Goal: Information Seeking & Learning: Find contact information

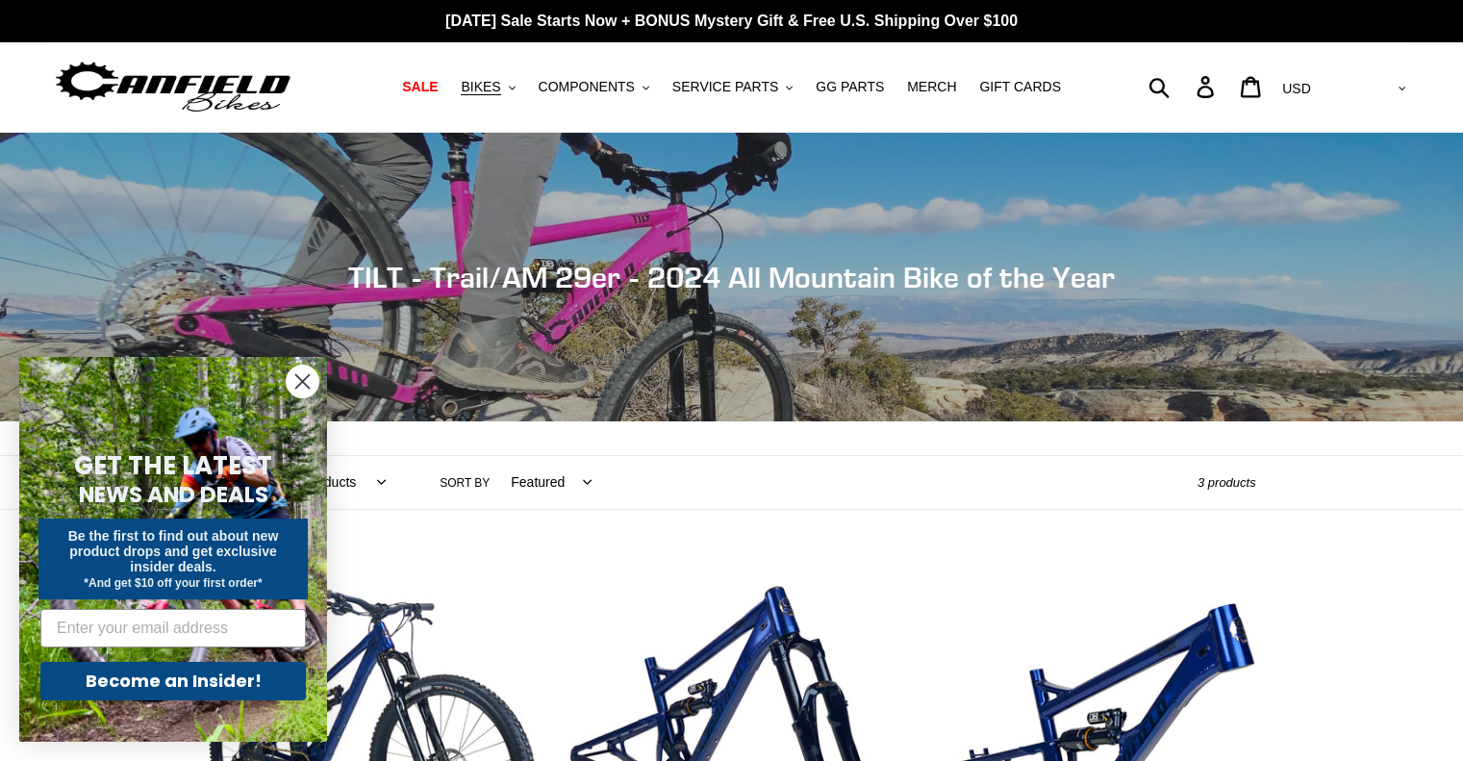
click at [296, 380] on circle "Close dialog" at bounding box center [303, 382] width 32 height 32
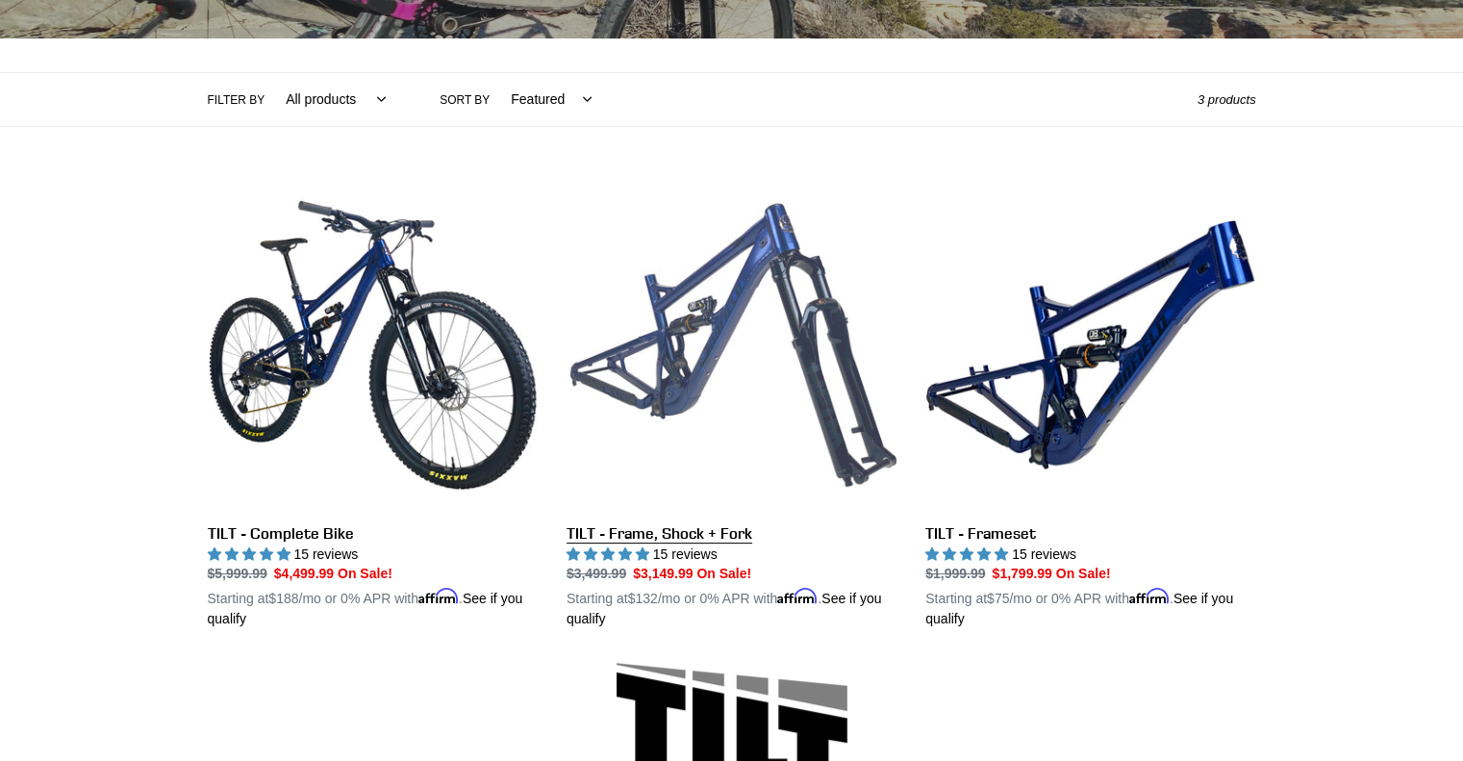
scroll to position [385, 0]
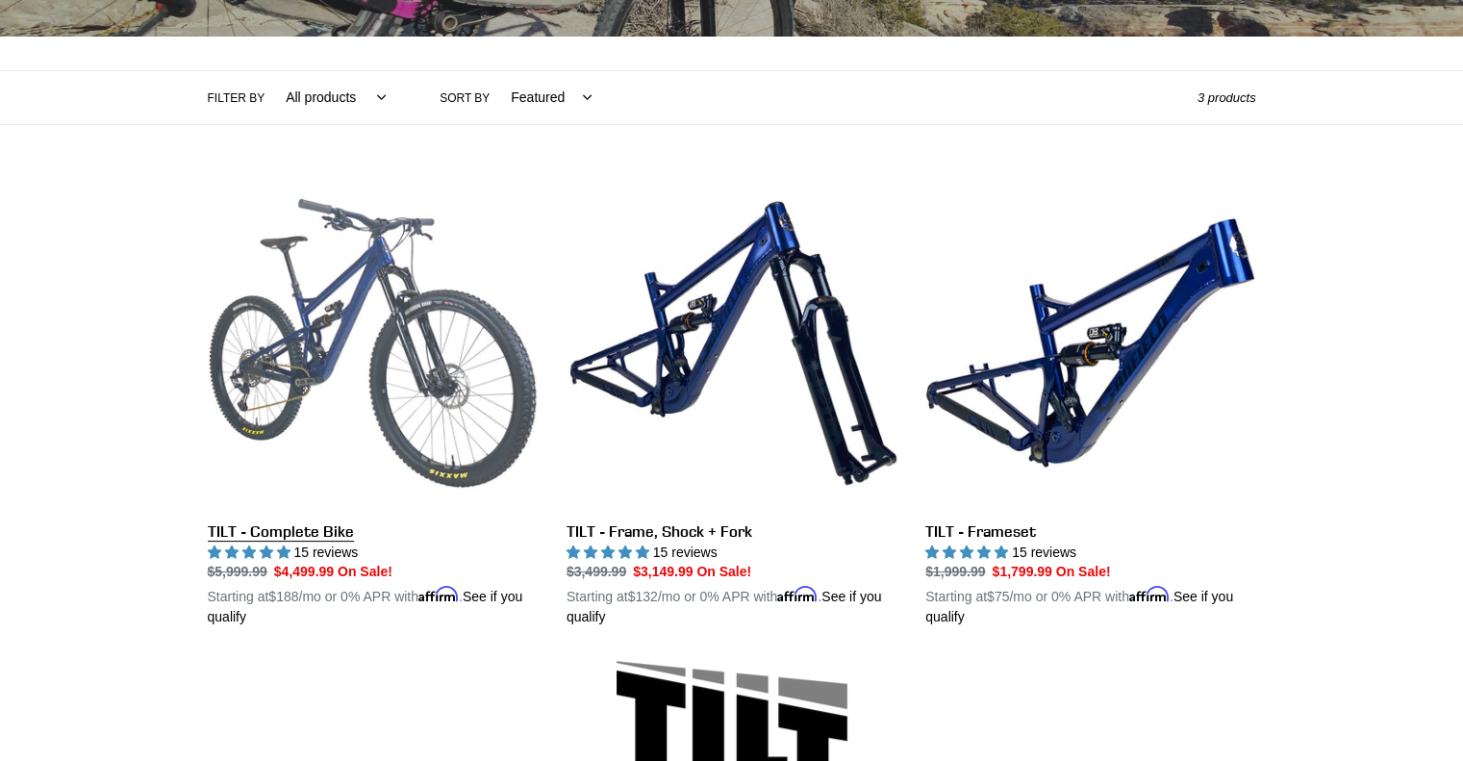
click at [320, 526] on link "TILT - Complete Bike" at bounding box center [373, 403] width 330 height 450
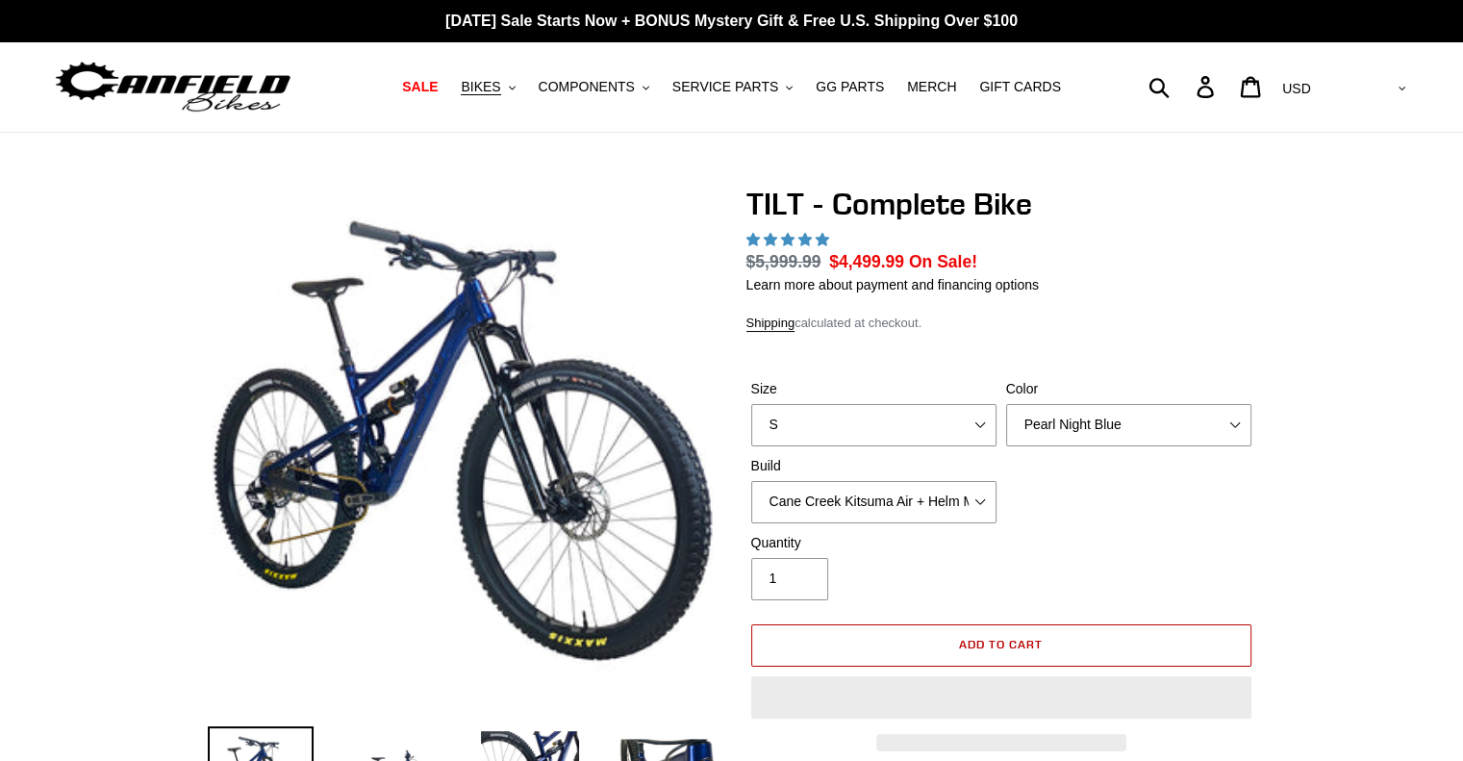
select select "highest-rating"
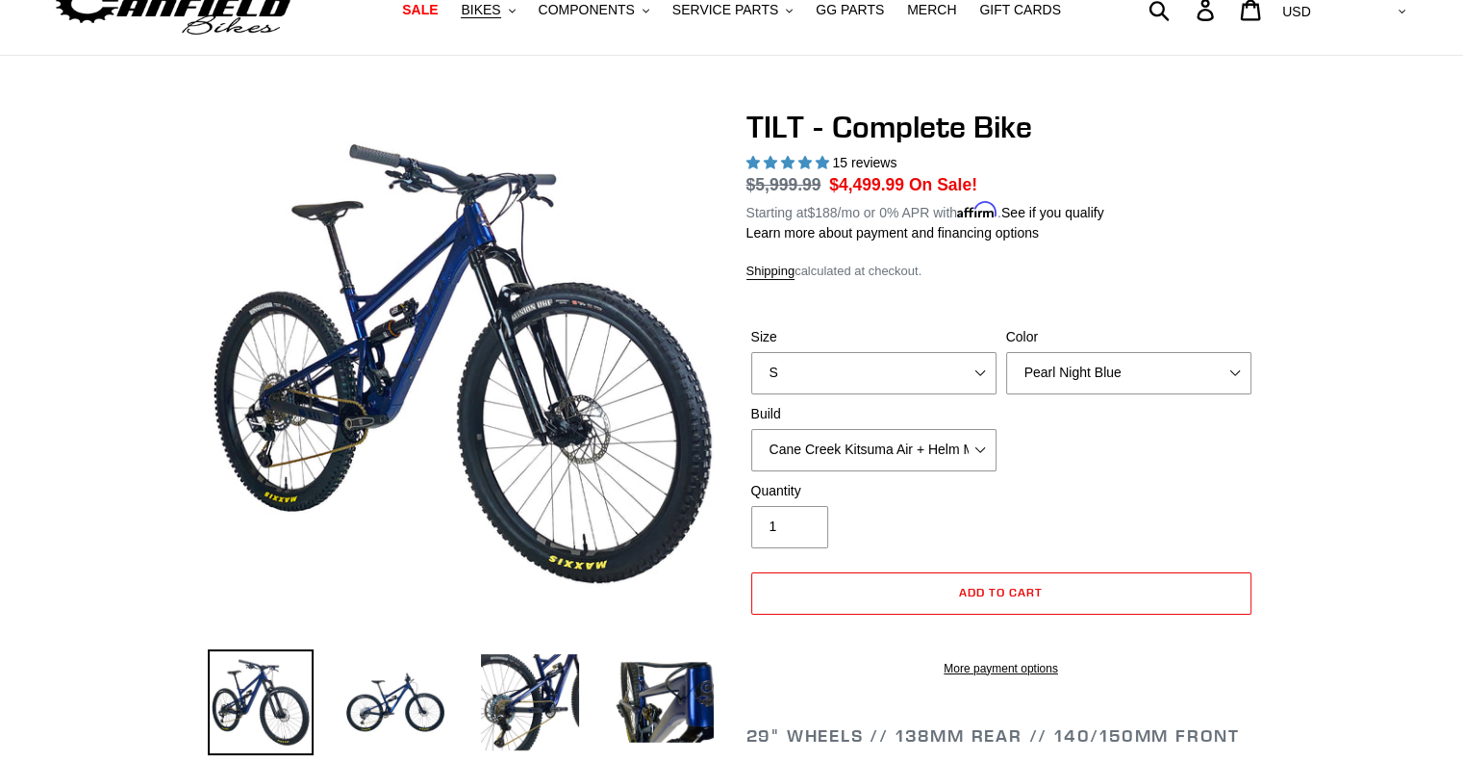
scroll to position [192, 0]
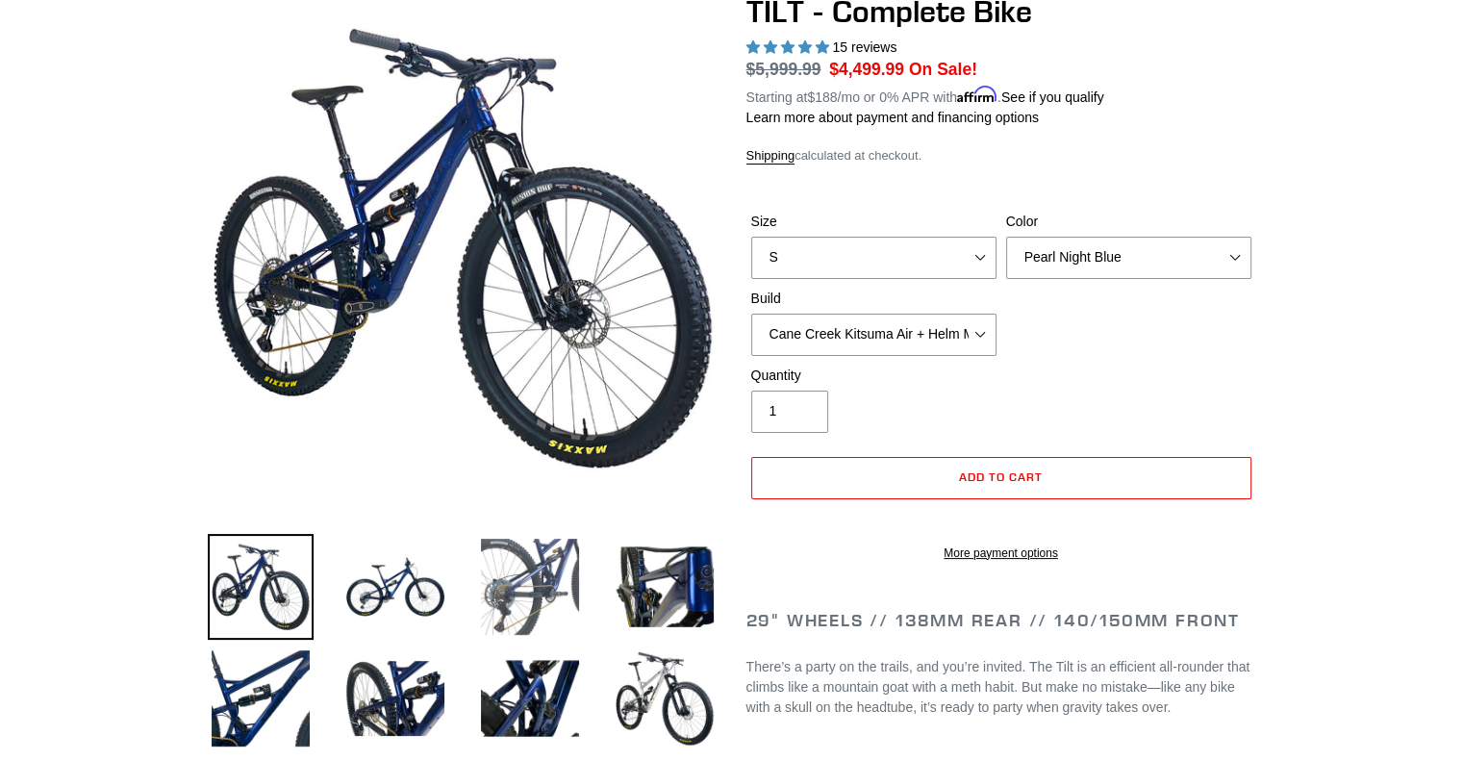
click at [543, 599] on img at bounding box center [530, 587] width 106 height 106
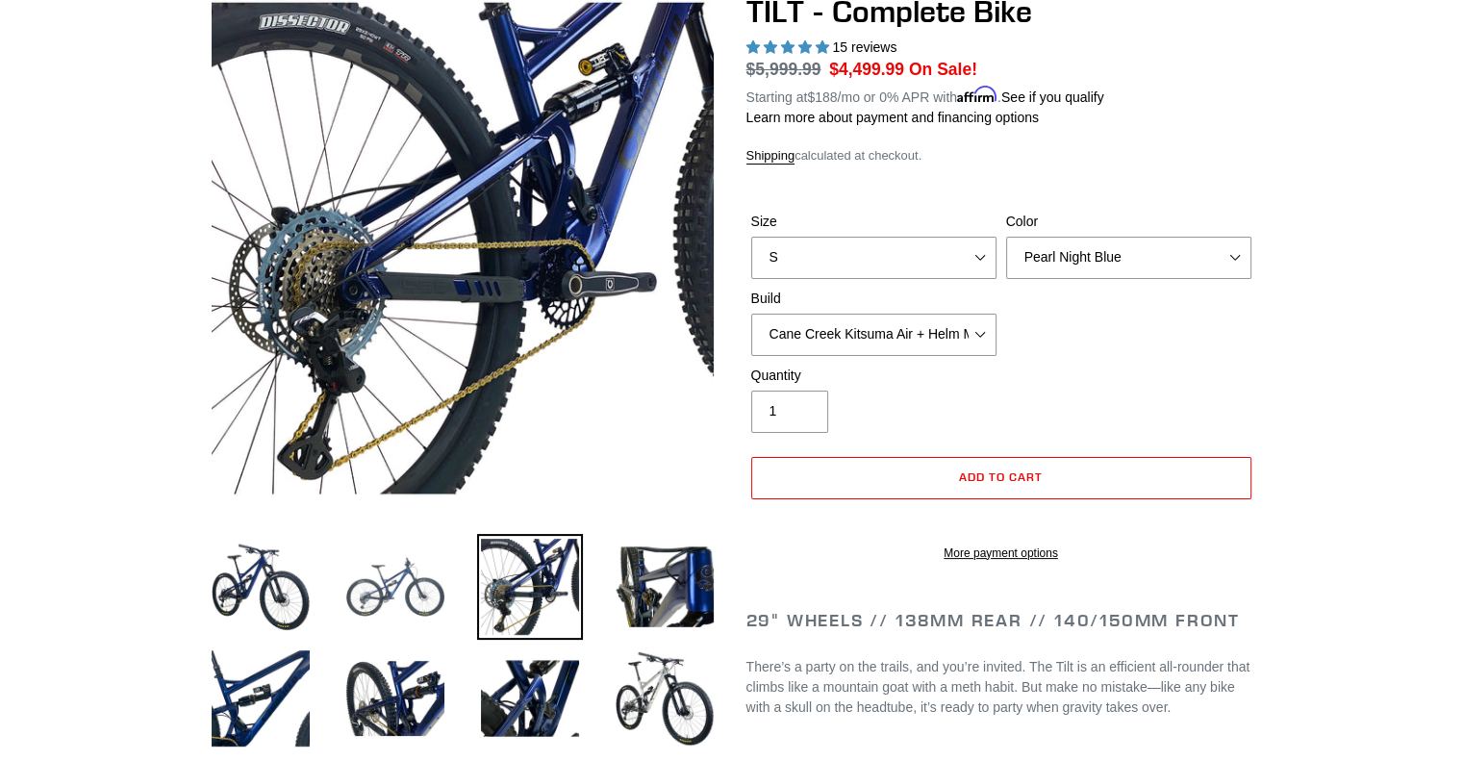
click at [389, 596] on img at bounding box center [396, 587] width 106 height 106
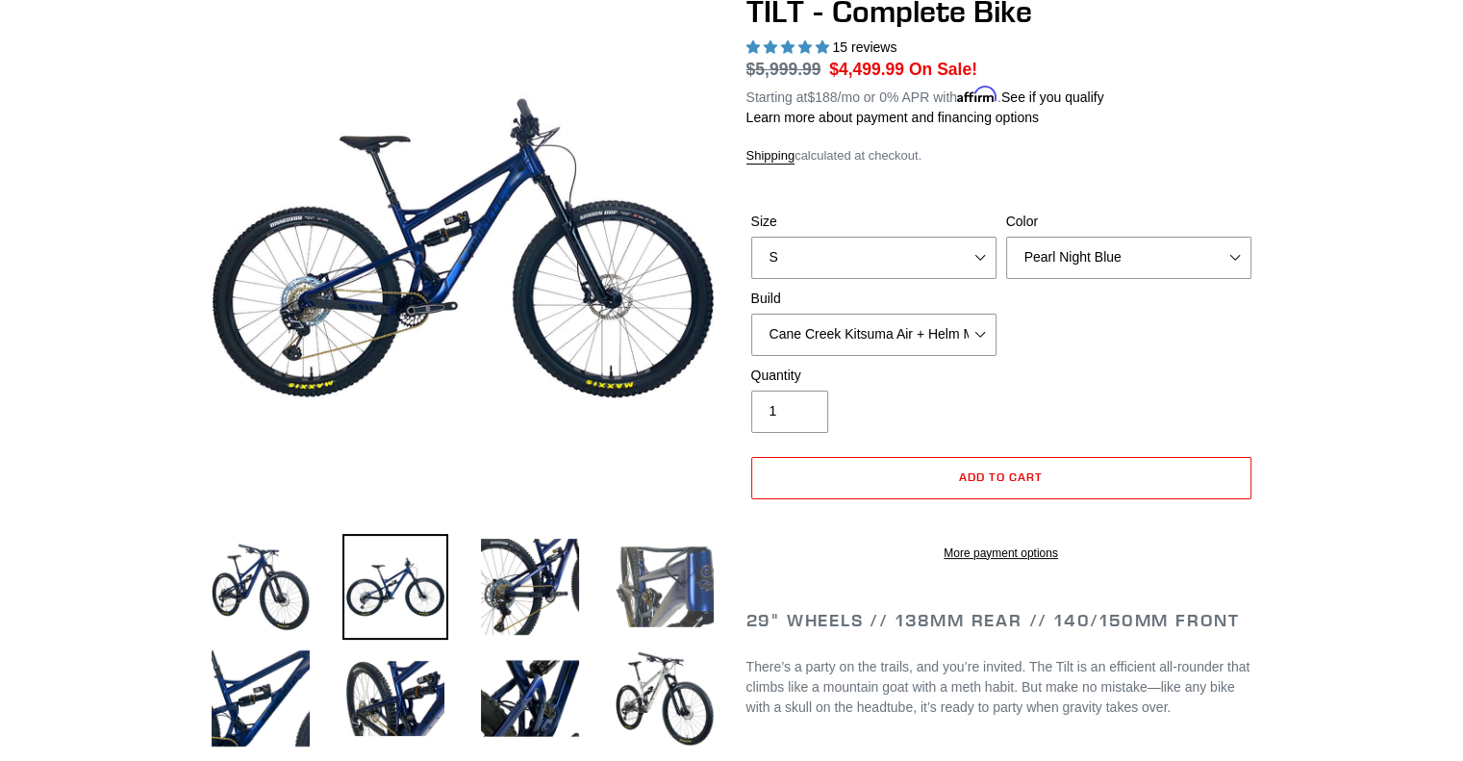
click at [662, 607] on img at bounding box center [665, 587] width 106 height 106
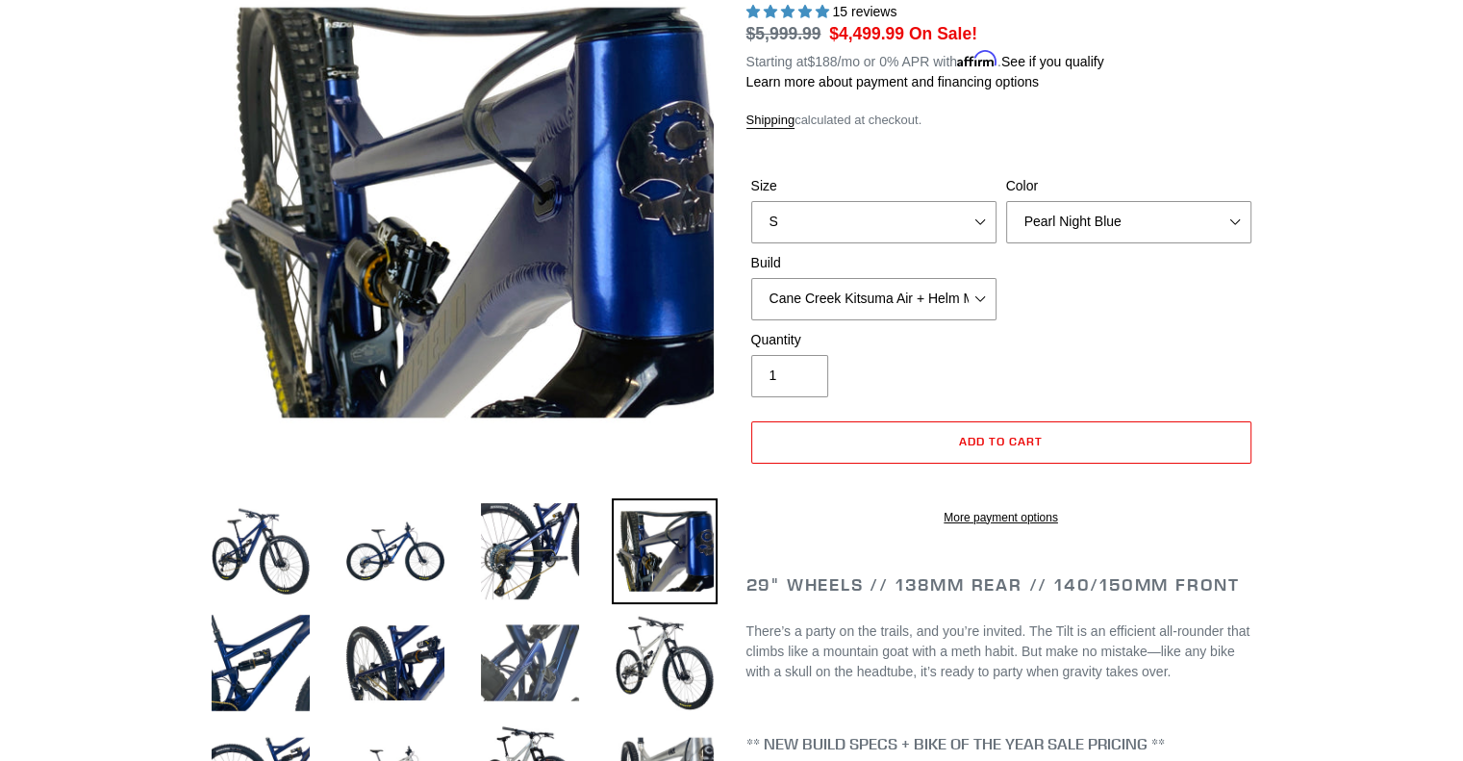
scroll to position [289, 0]
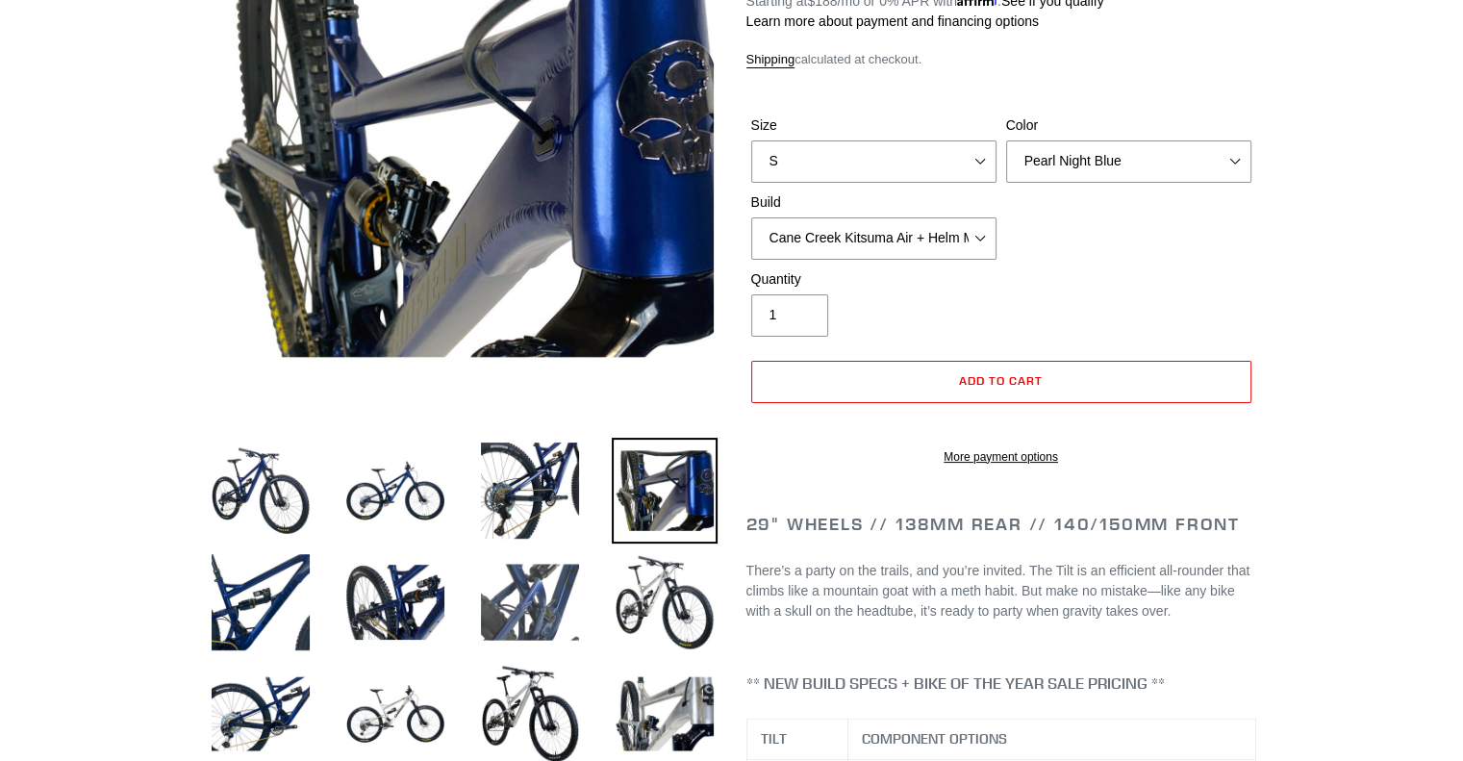
click at [563, 636] on img at bounding box center [530, 602] width 106 height 106
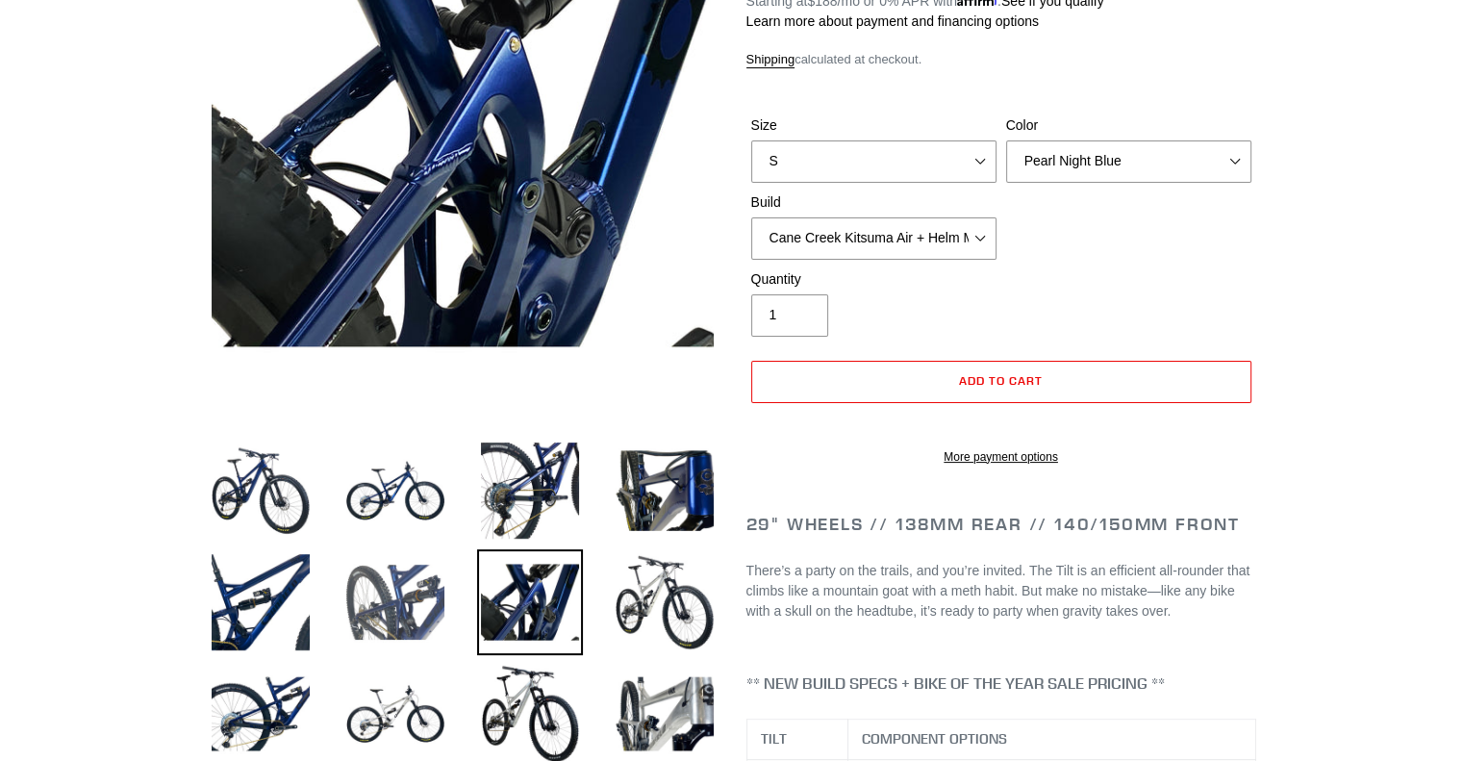
click at [419, 625] on img at bounding box center [396, 602] width 106 height 106
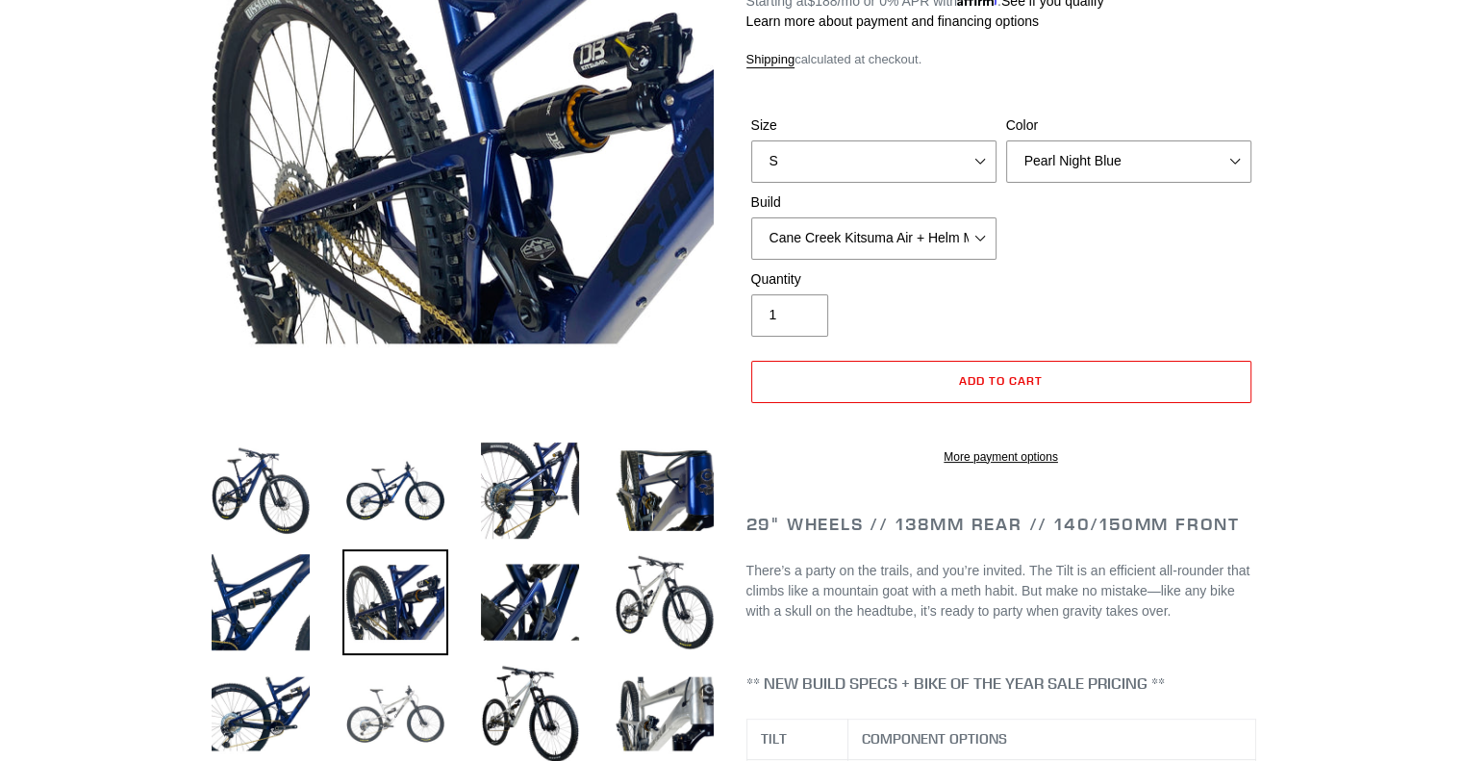
scroll to position [385, 0]
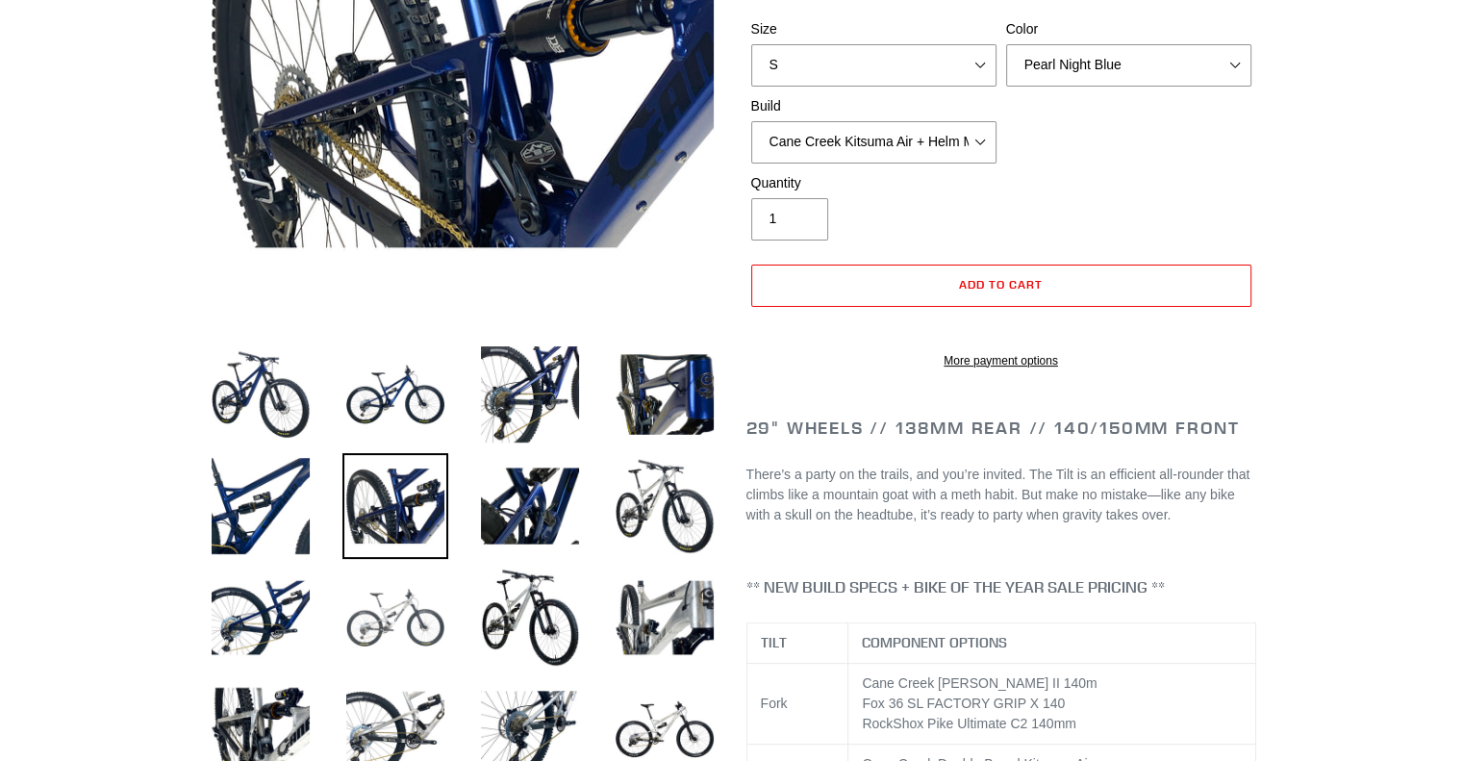
click at [393, 636] on img at bounding box center [396, 618] width 106 height 106
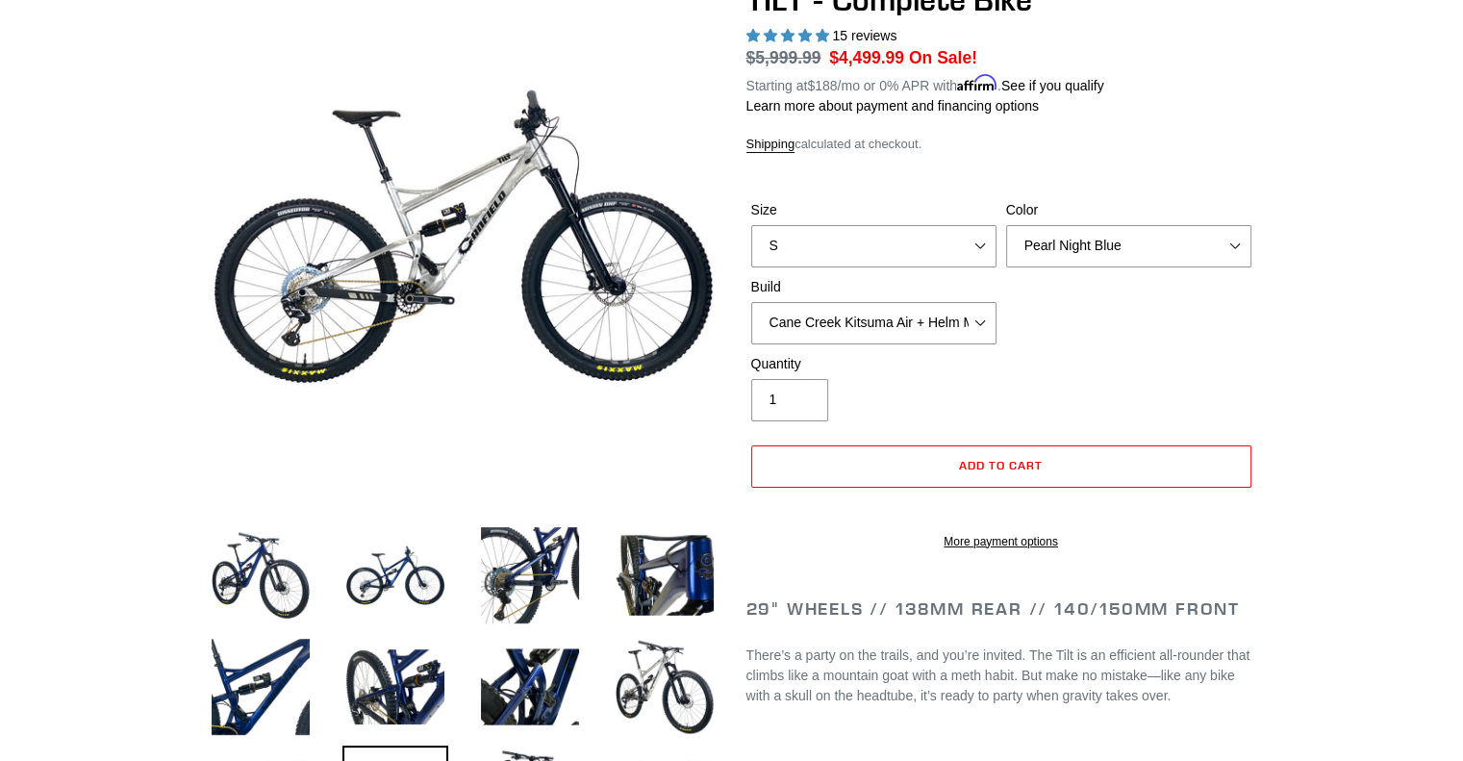
scroll to position [192, 0]
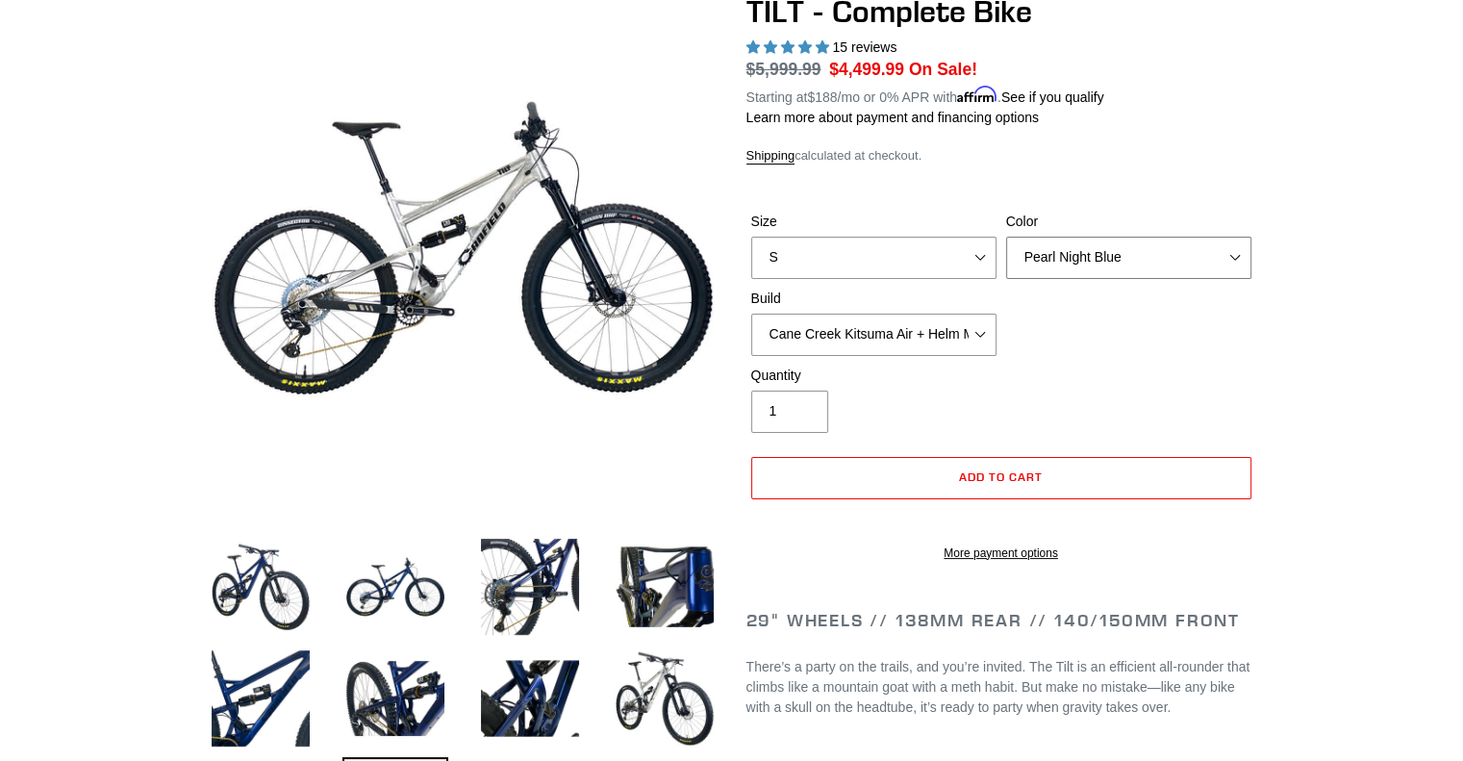
click at [1149, 261] on select "Pearl Night Blue Stealth Silver Raw" at bounding box center [1128, 258] width 245 height 42
select select "Stealth Silver"
click at [1006, 237] on select "Pearl Night Blue Stealth Silver Raw" at bounding box center [1128, 258] width 245 height 42
click at [925, 259] on select "S M L" at bounding box center [873, 258] width 245 height 42
click at [751, 237] on select "S M L" at bounding box center [873, 258] width 245 height 42
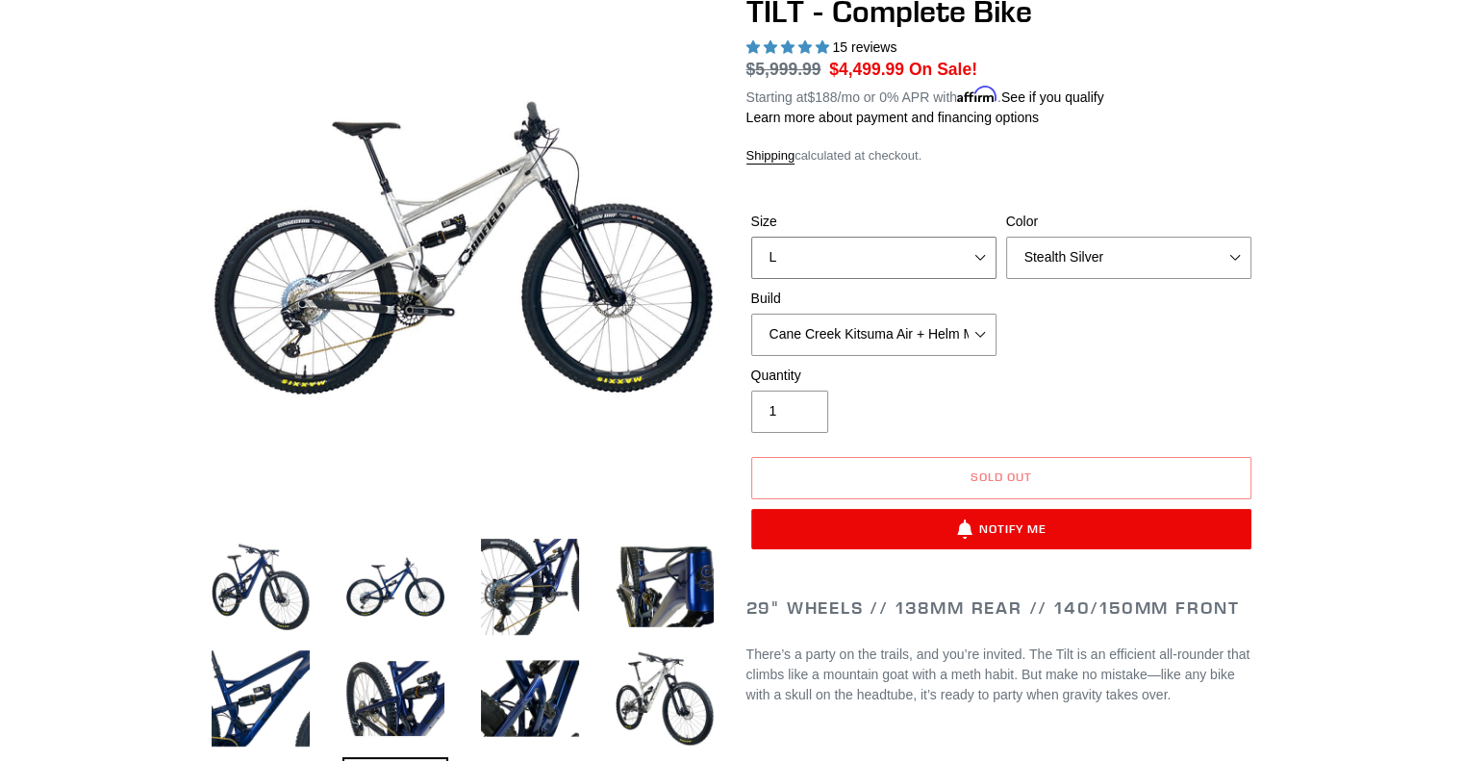
click at [831, 249] on select "S M L" at bounding box center [873, 258] width 245 height 42
select select "M"
click at [751, 237] on select "S M L" at bounding box center [873, 258] width 245 height 42
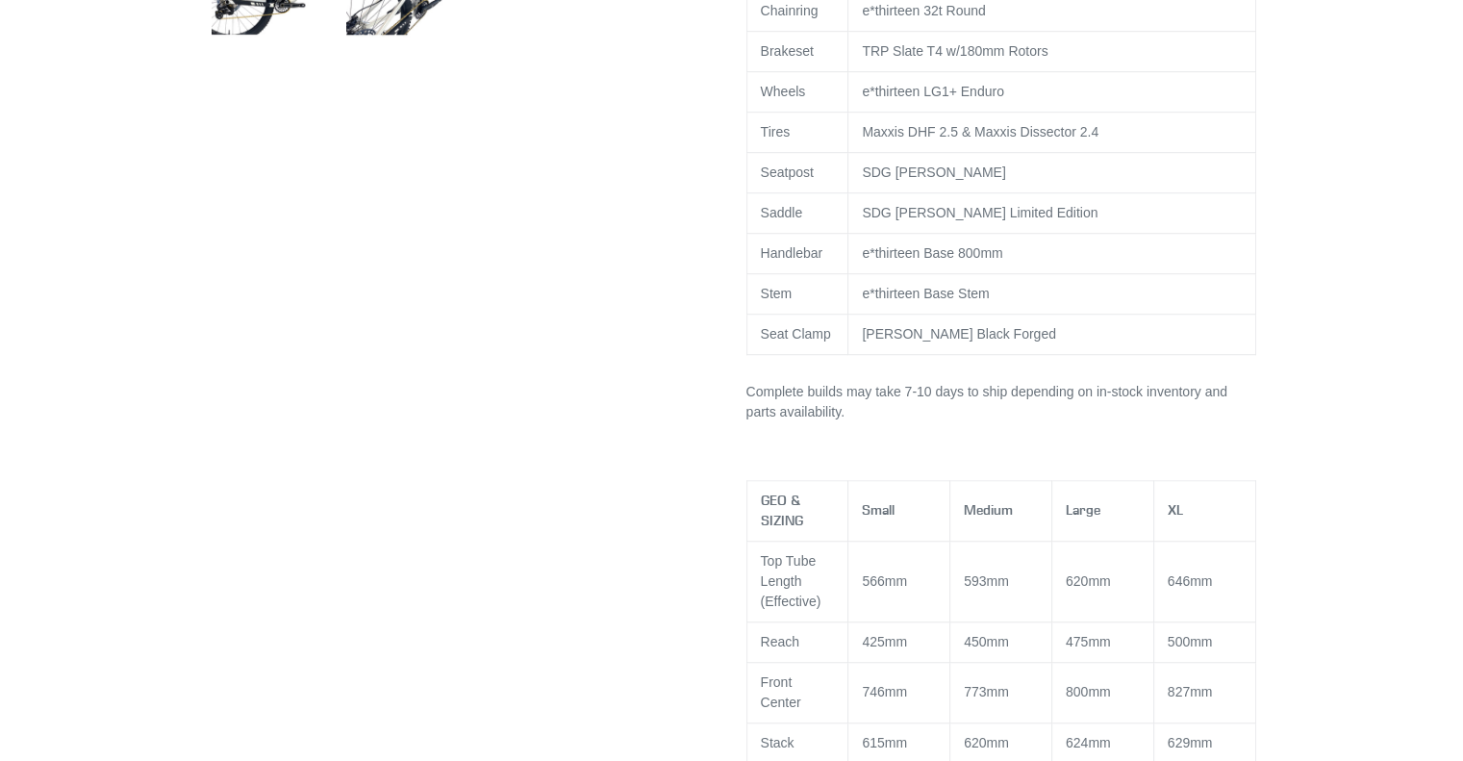
scroll to position [1347, 0]
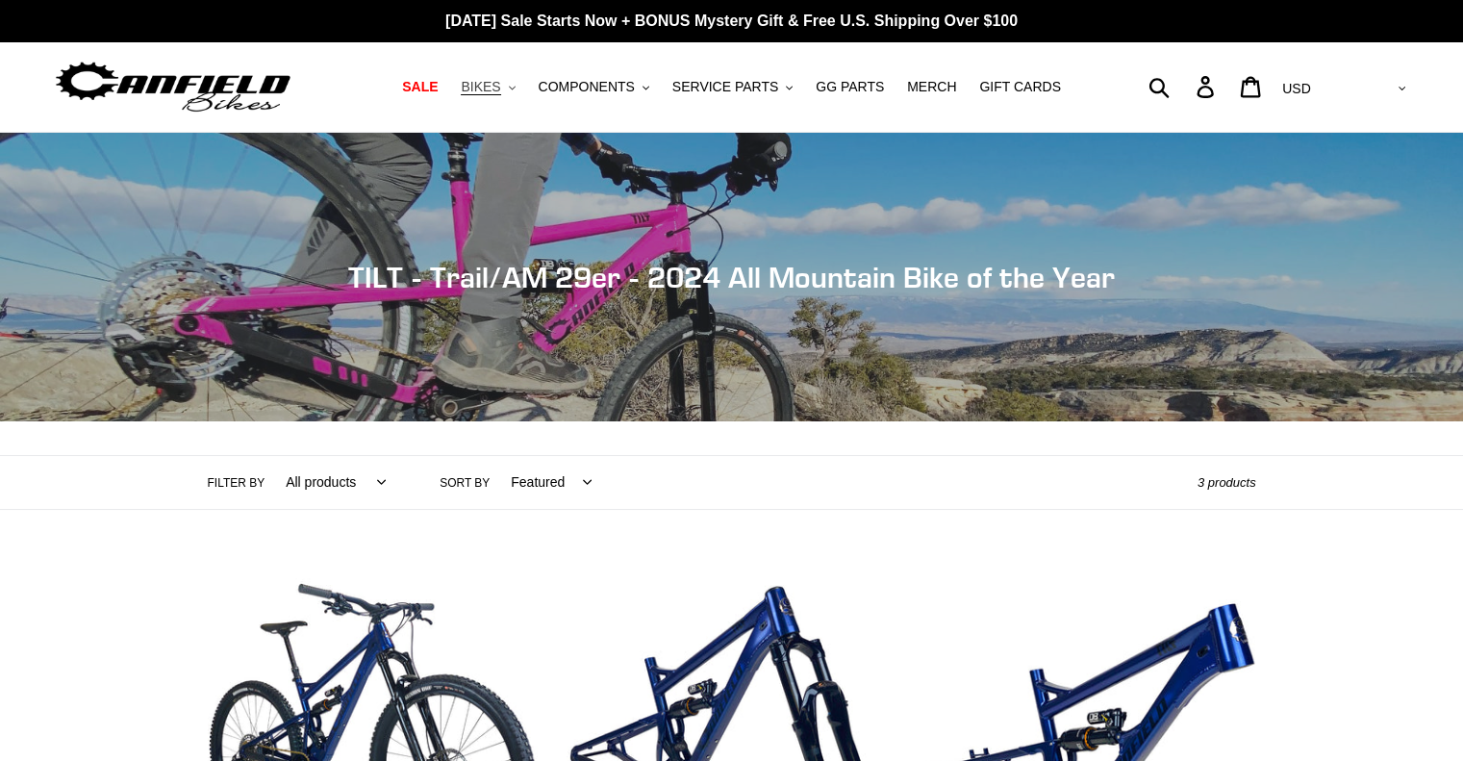
click at [500, 91] on span "BIKES" at bounding box center [480, 87] width 39 height 16
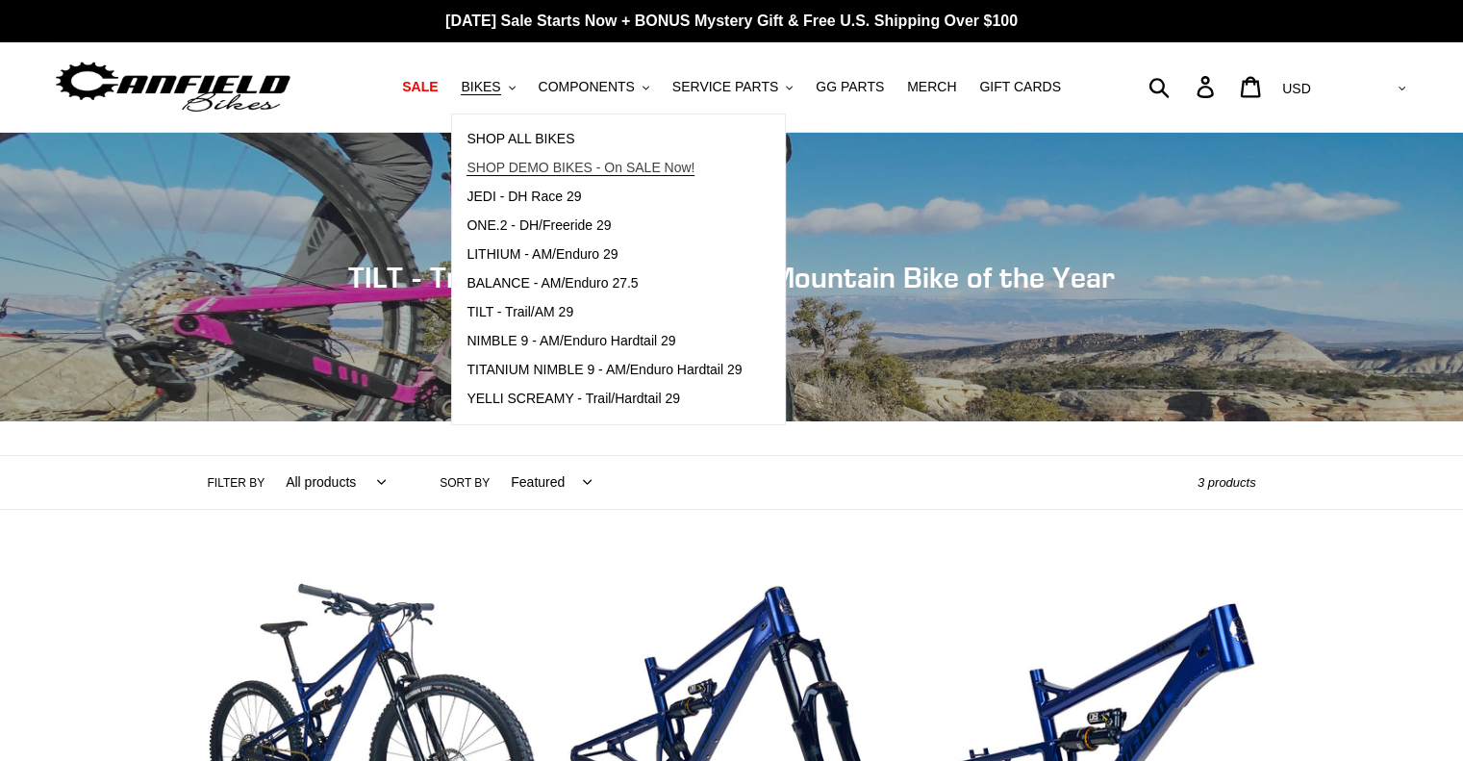
click at [536, 163] on span "SHOP DEMO BIKES - On SALE Now!" at bounding box center [581, 168] width 228 height 16
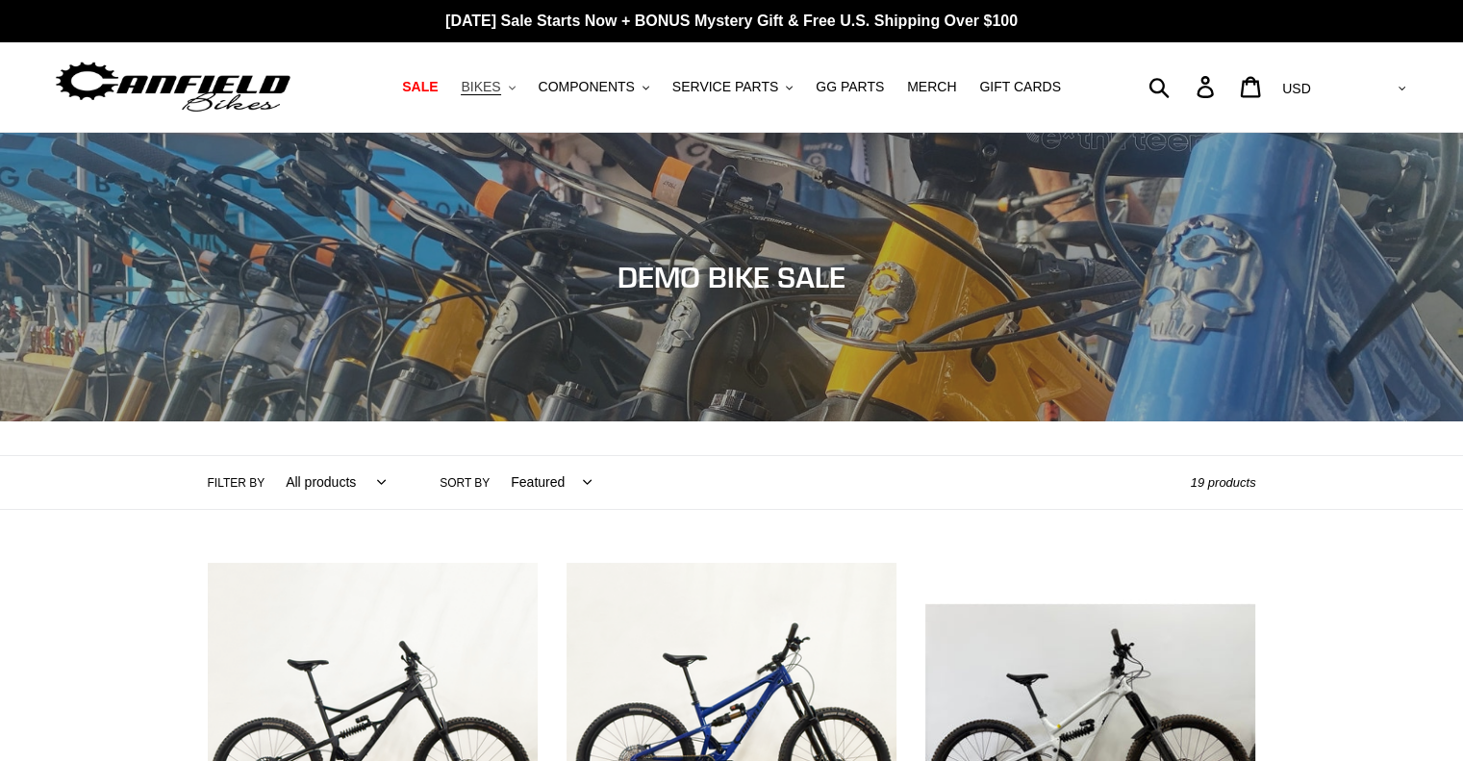
click at [496, 83] on span "BIKES" at bounding box center [480, 87] width 39 height 16
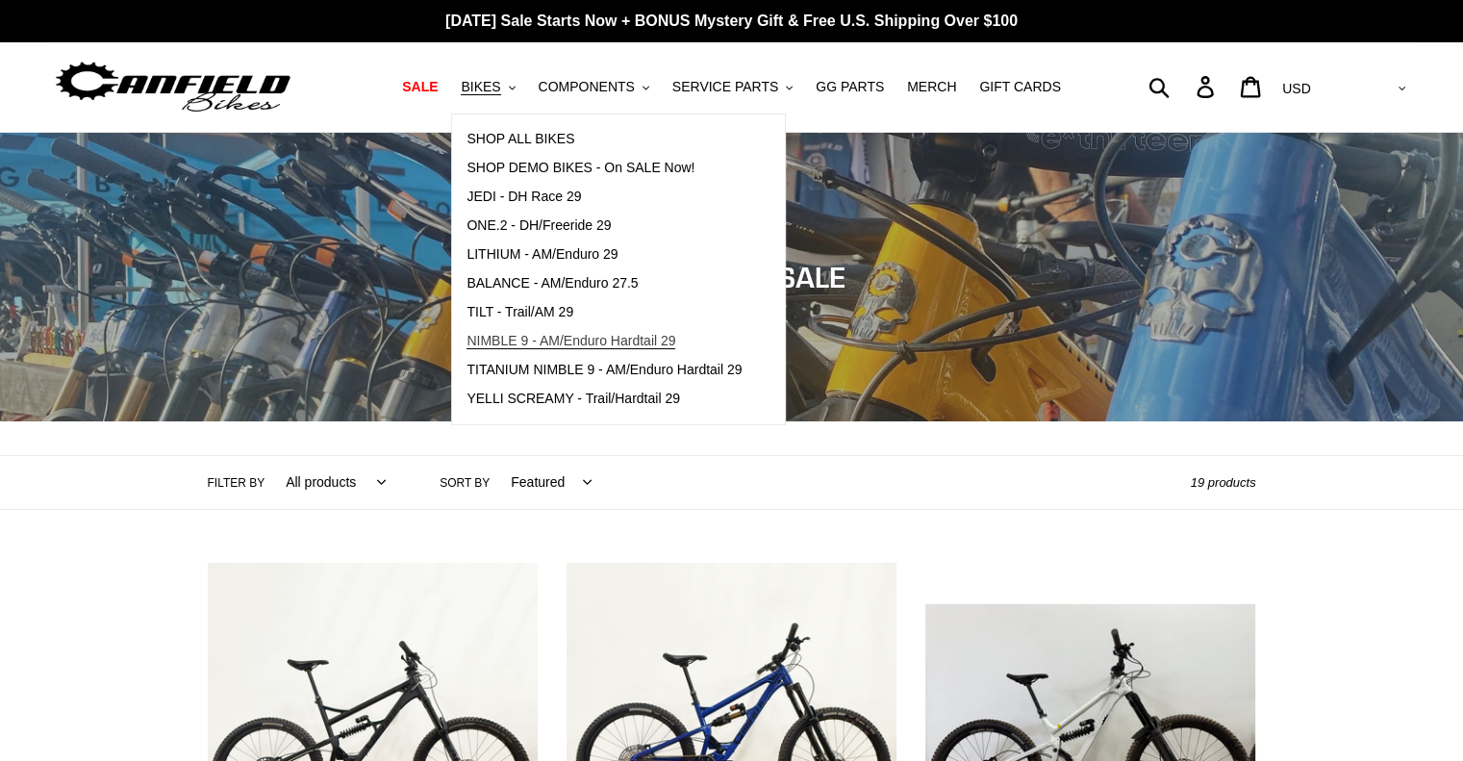
click at [652, 338] on span "NIMBLE 9 - AM/Enduro Hardtail 29" at bounding box center [571, 341] width 209 height 16
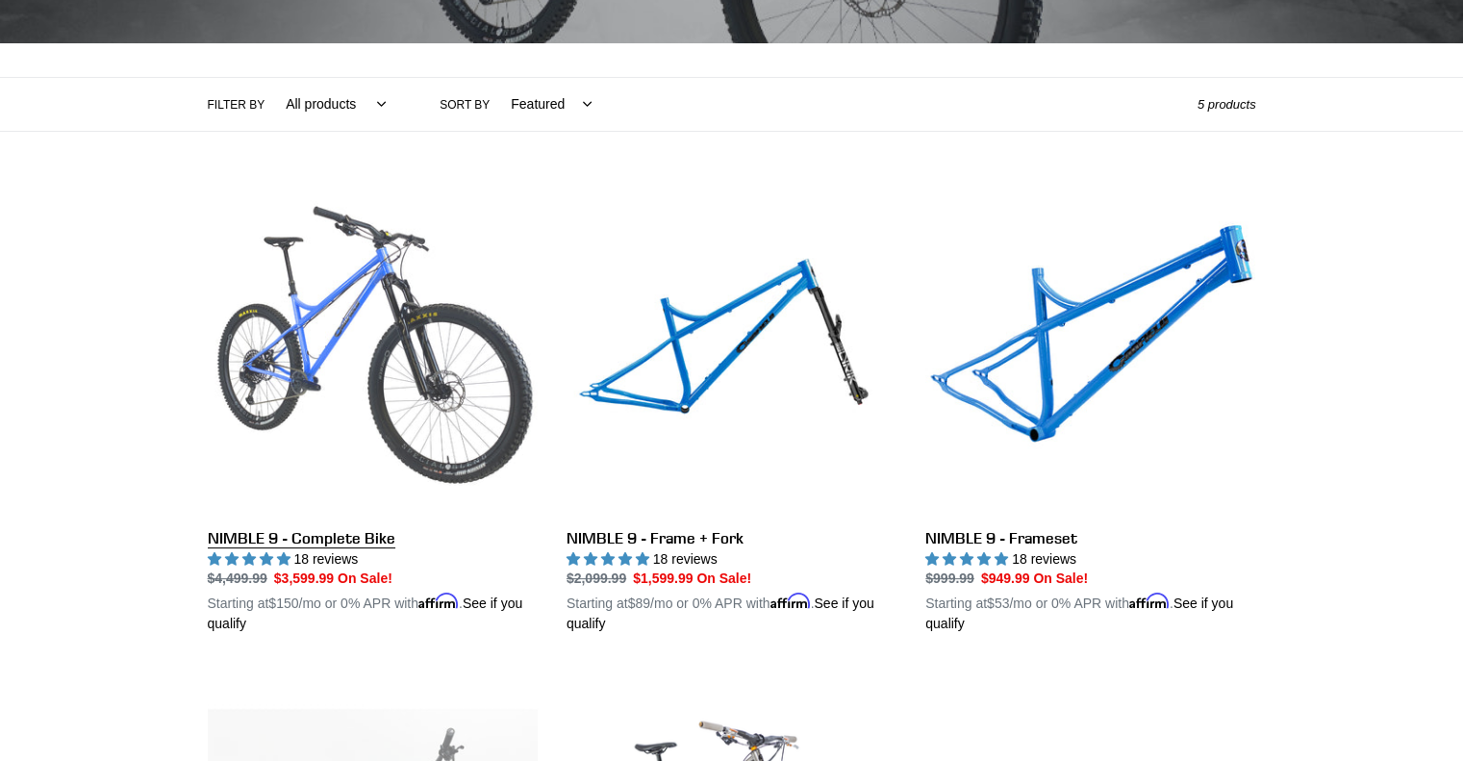
scroll to position [385, 0]
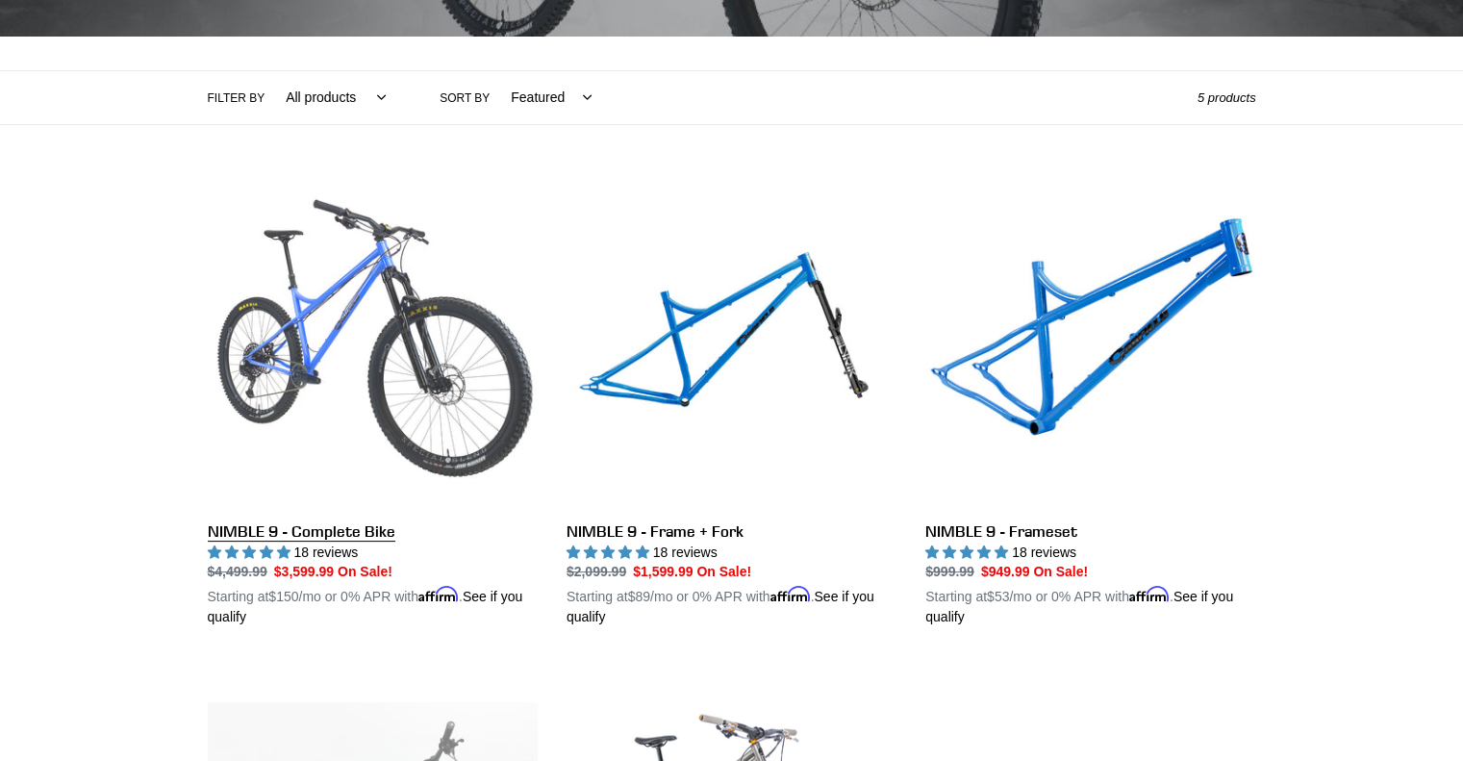
click at [343, 526] on link "NIMBLE 9 - Complete Bike" at bounding box center [373, 403] width 330 height 450
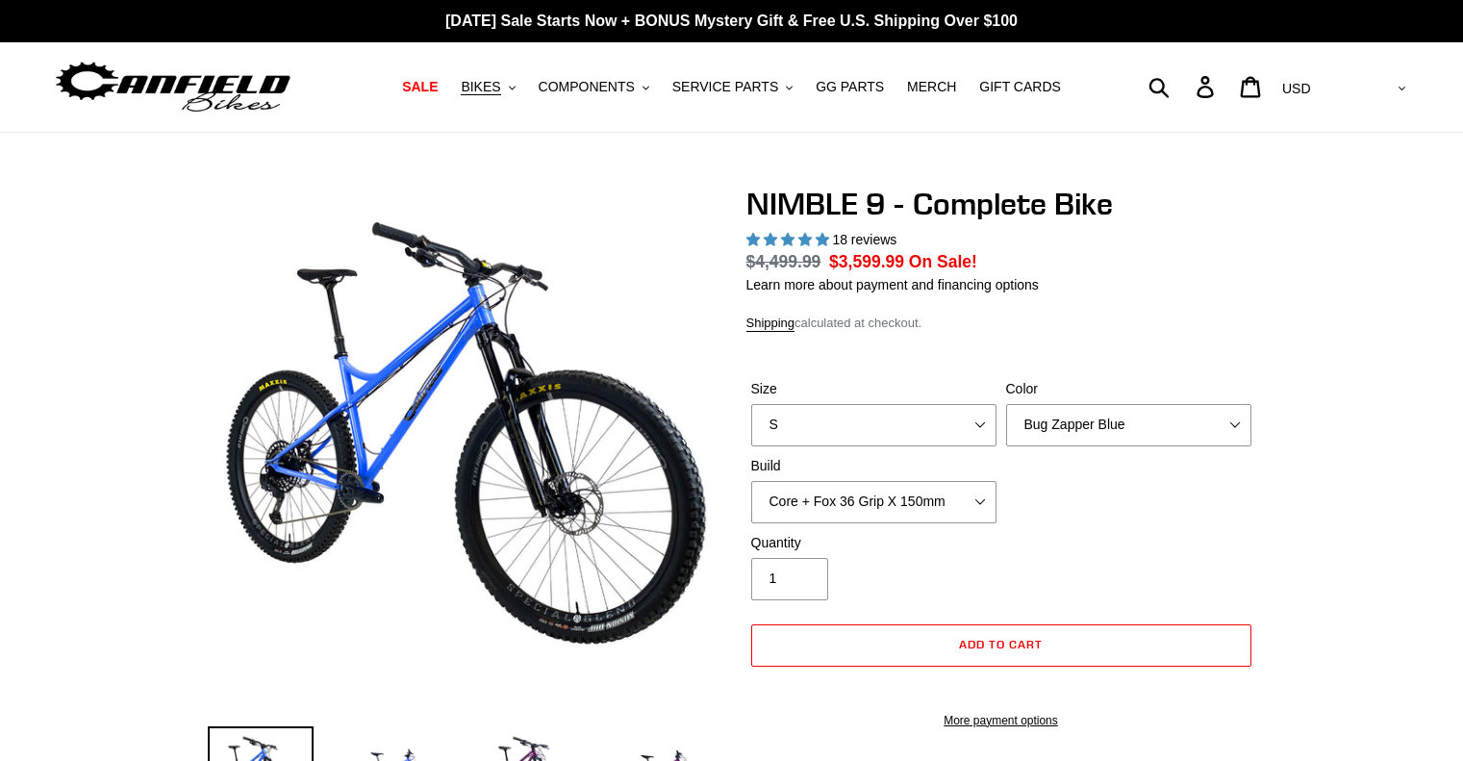
select select "highest-rating"
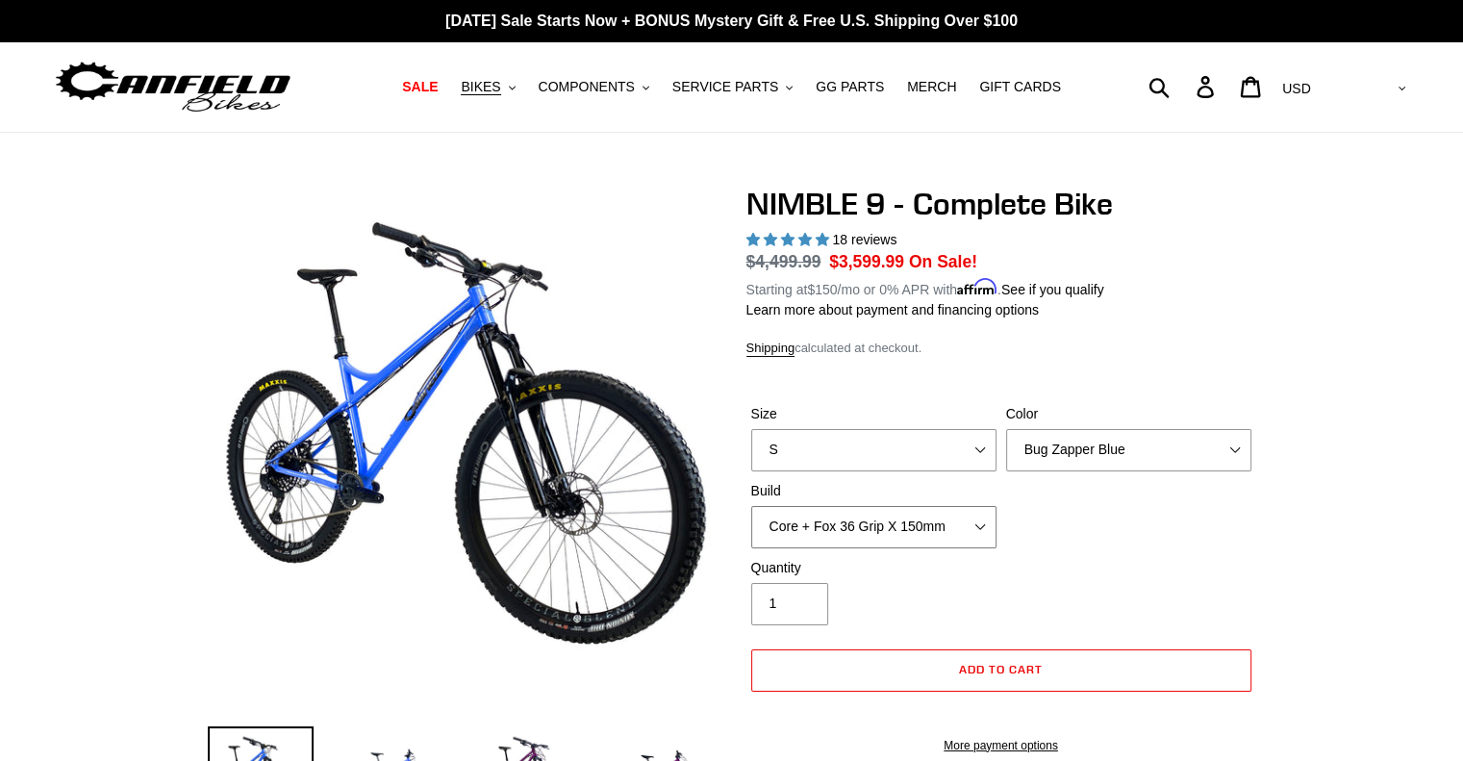
click at [978, 526] on select "Core + Fox 36 Grip X 150mm Pro + Fox 36 Grip X 150mm Core + RockShox Lyrik Ulti…" at bounding box center [873, 527] width 245 height 42
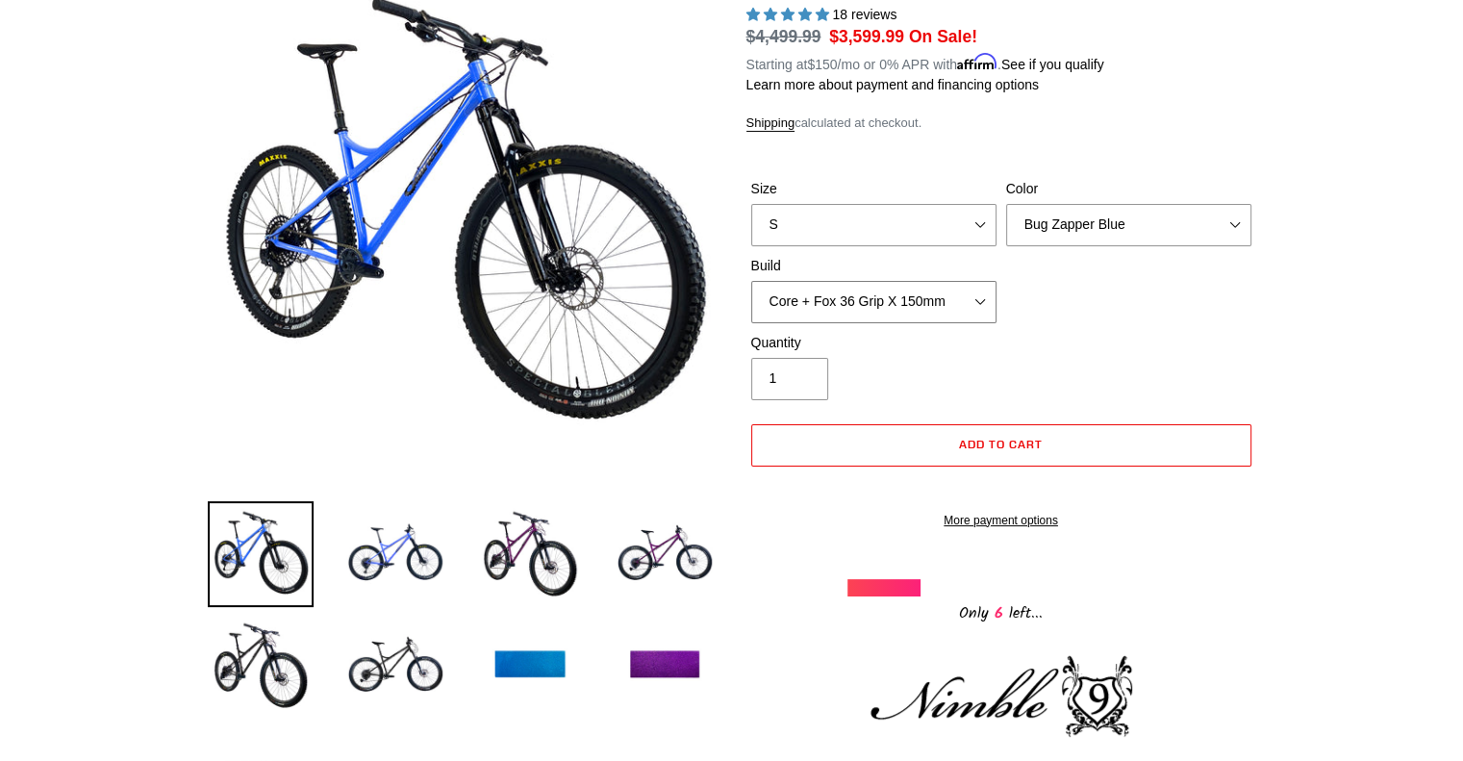
scroll to position [96, 0]
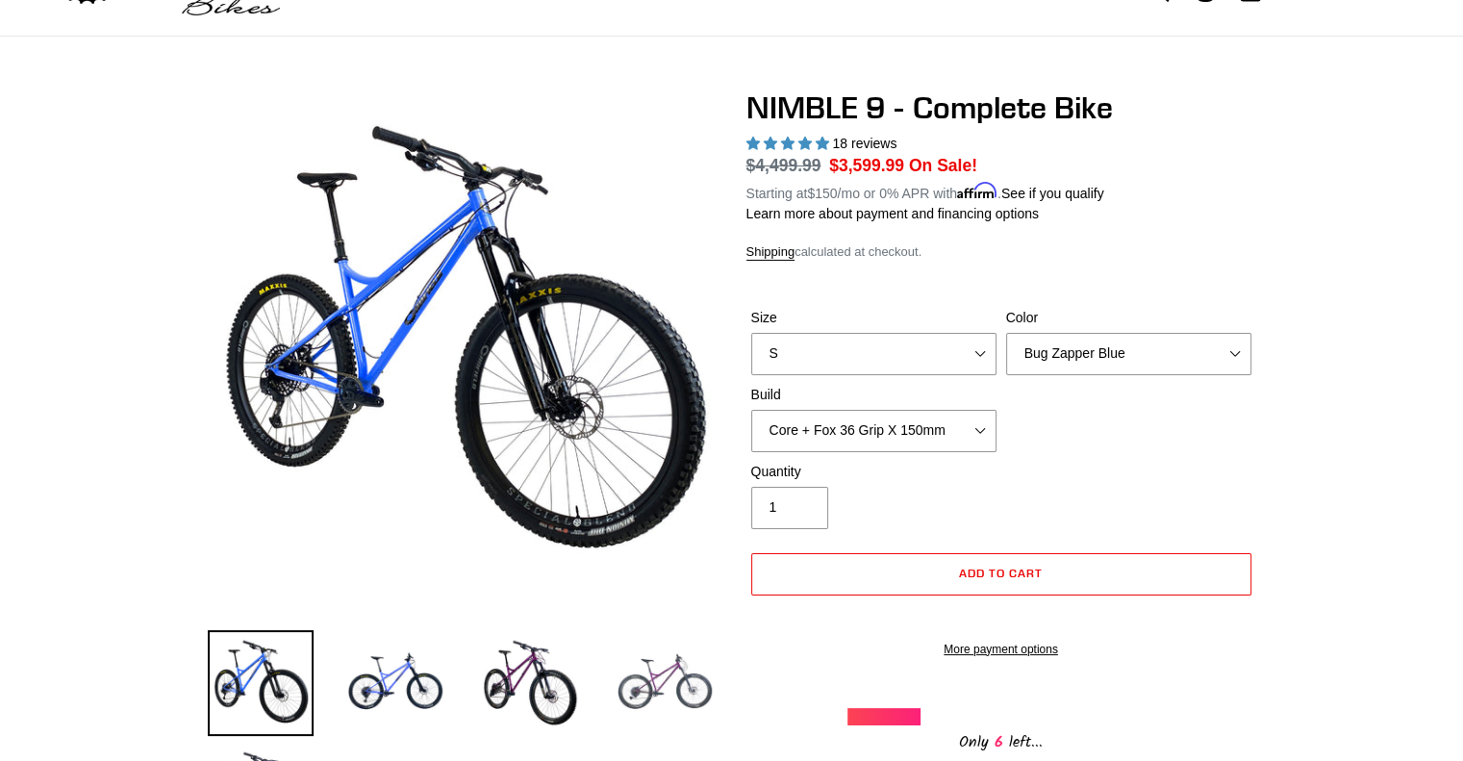
click at [661, 685] on img at bounding box center [665, 683] width 106 height 106
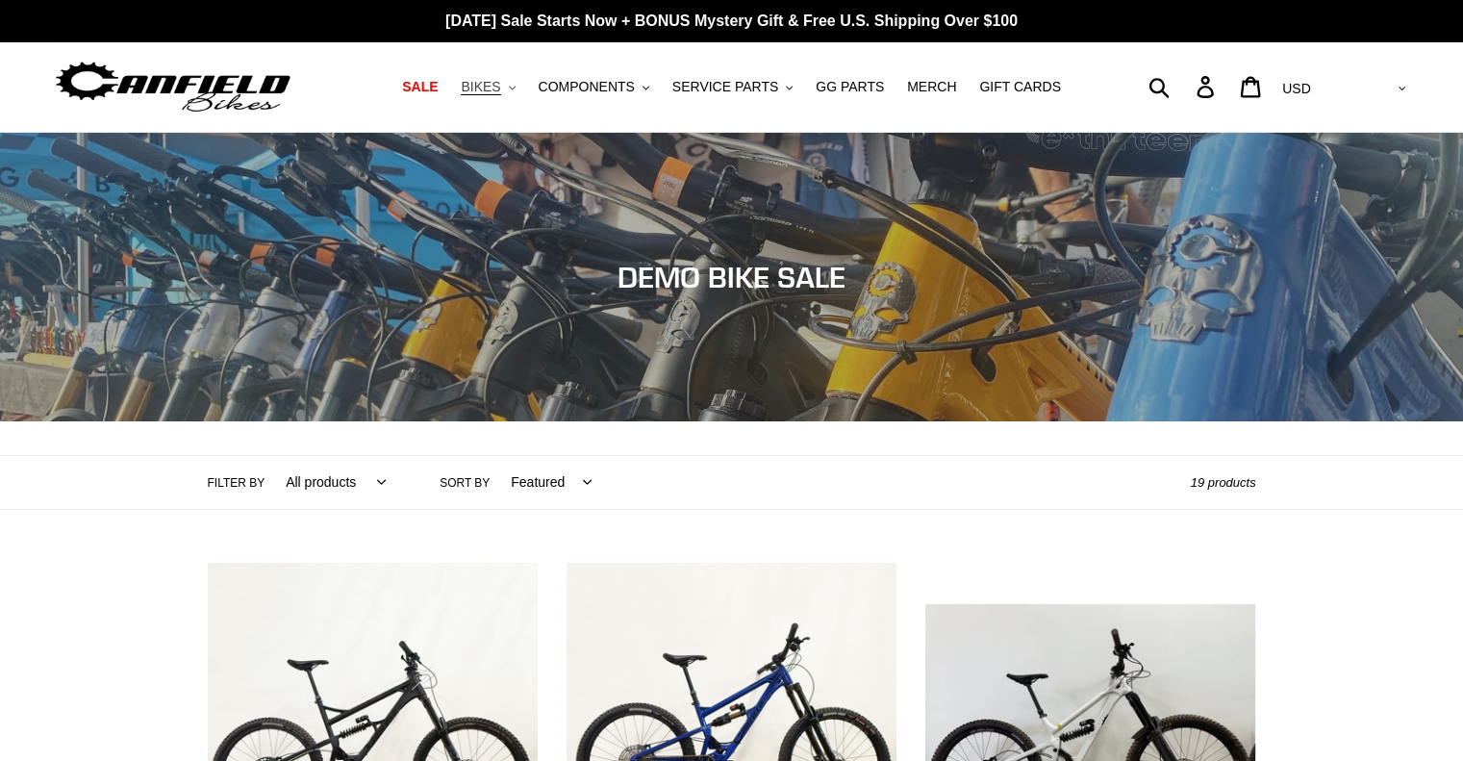
click at [500, 91] on span "BIKES" at bounding box center [480, 87] width 39 height 16
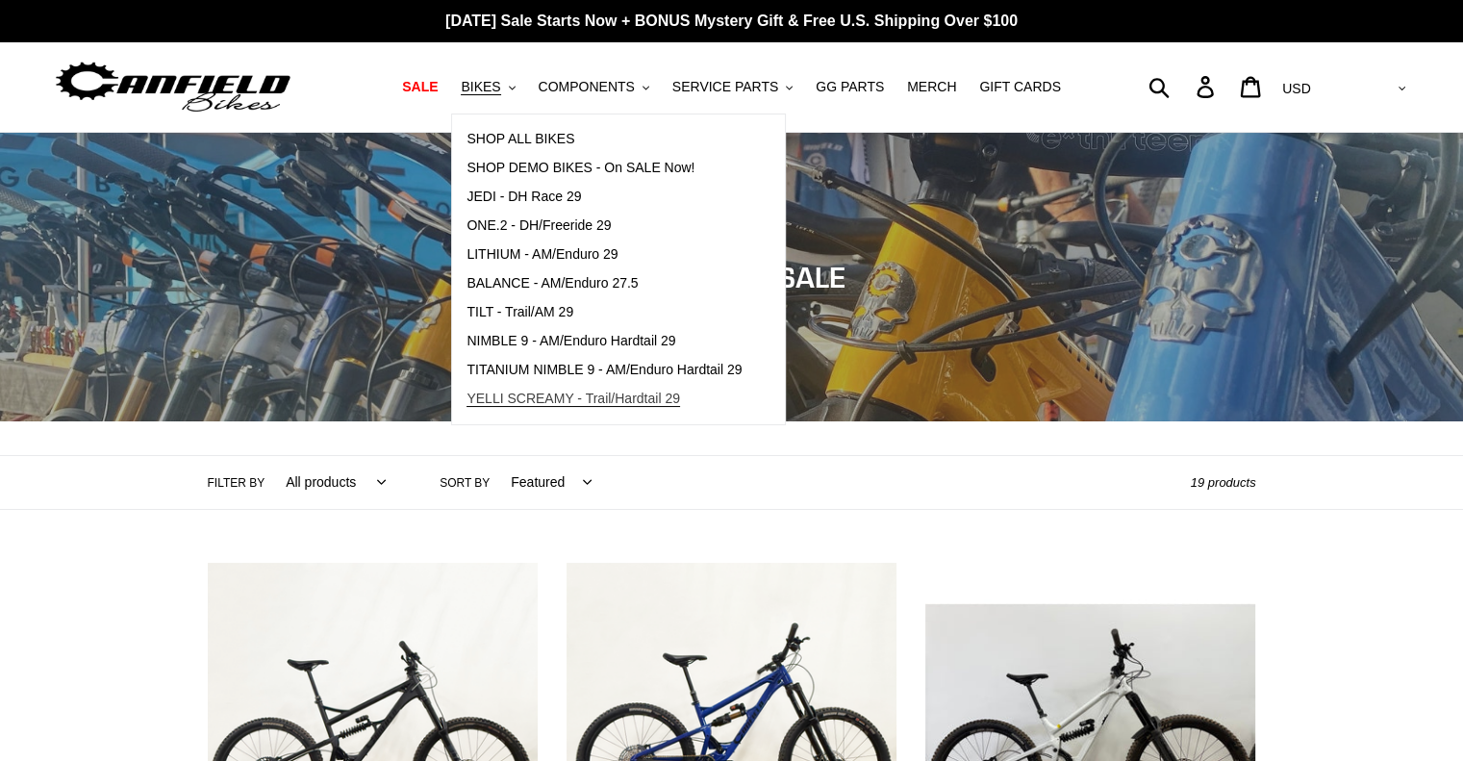
click at [568, 401] on span "YELLI SCREAMY - Trail/Hardtail 29" at bounding box center [574, 399] width 214 height 16
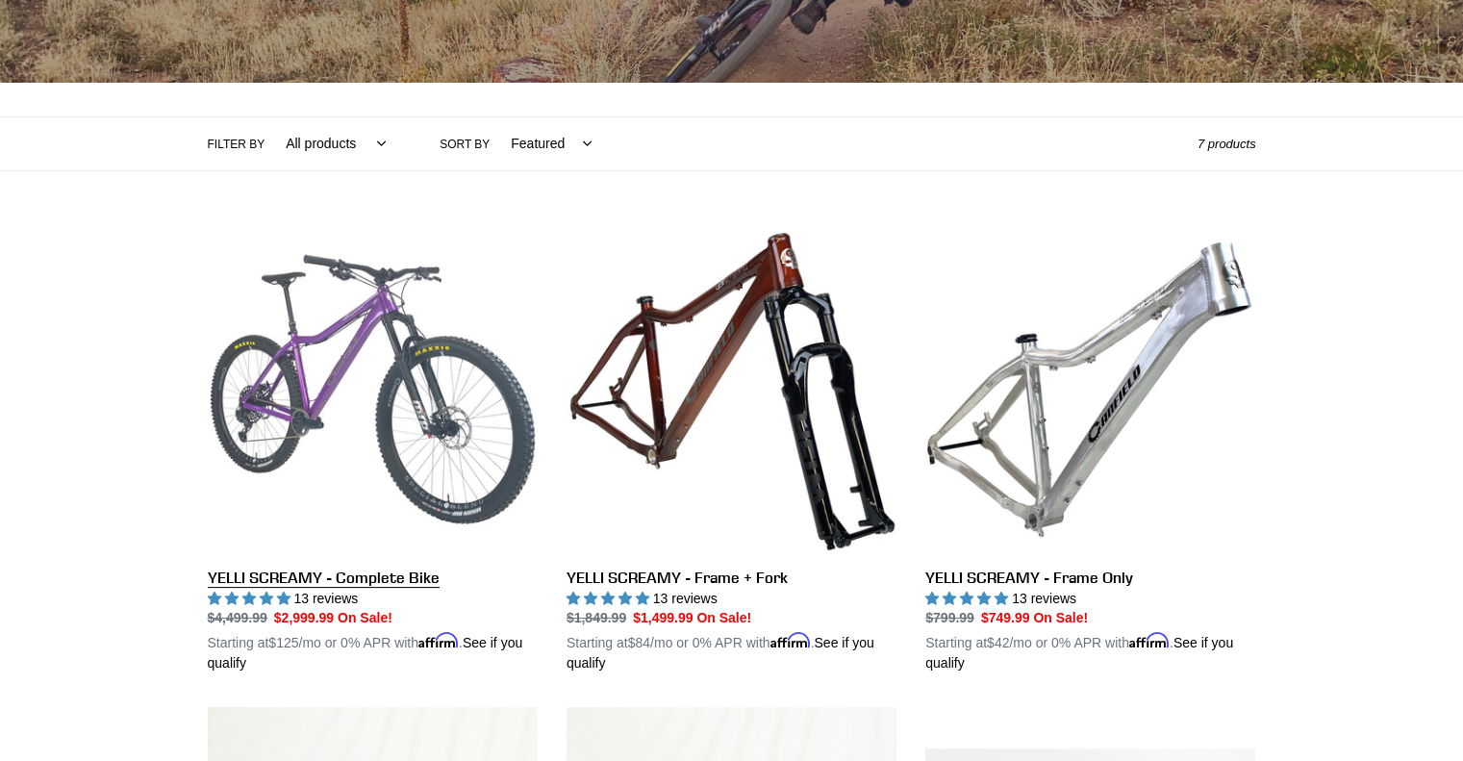
scroll to position [385, 0]
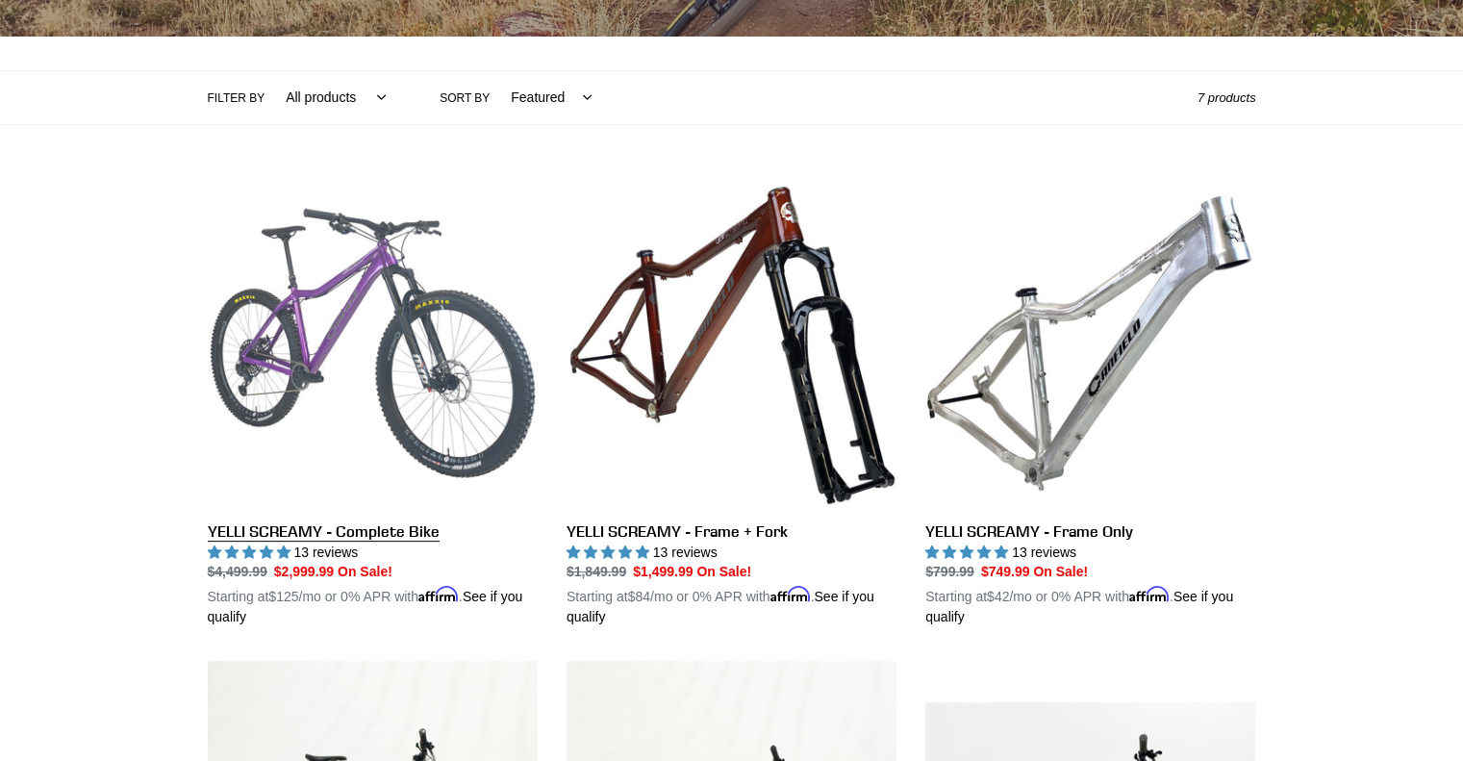
click at [396, 411] on link "YELLI SCREAMY - Complete Bike" at bounding box center [373, 403] width 330 height 450
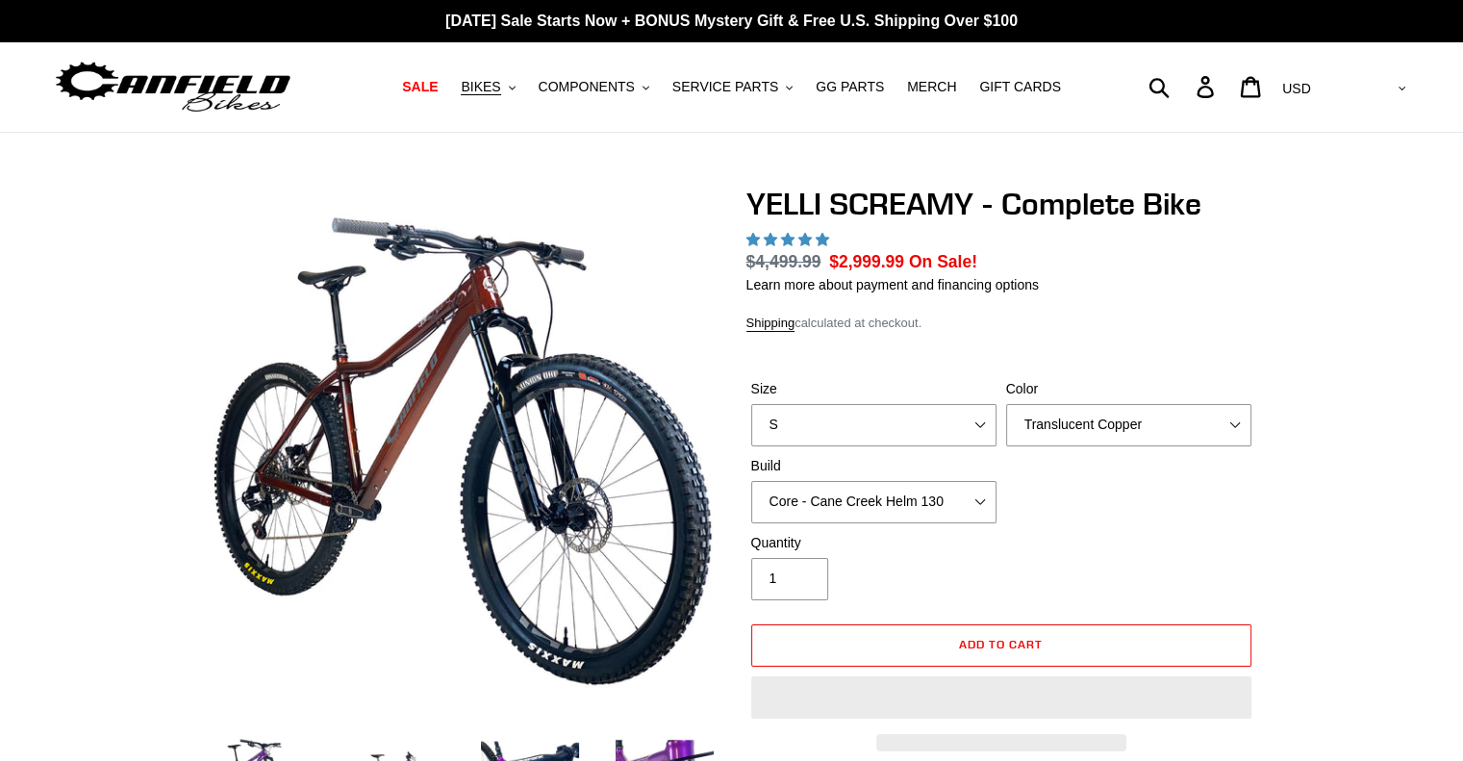
select select "highest-rating"
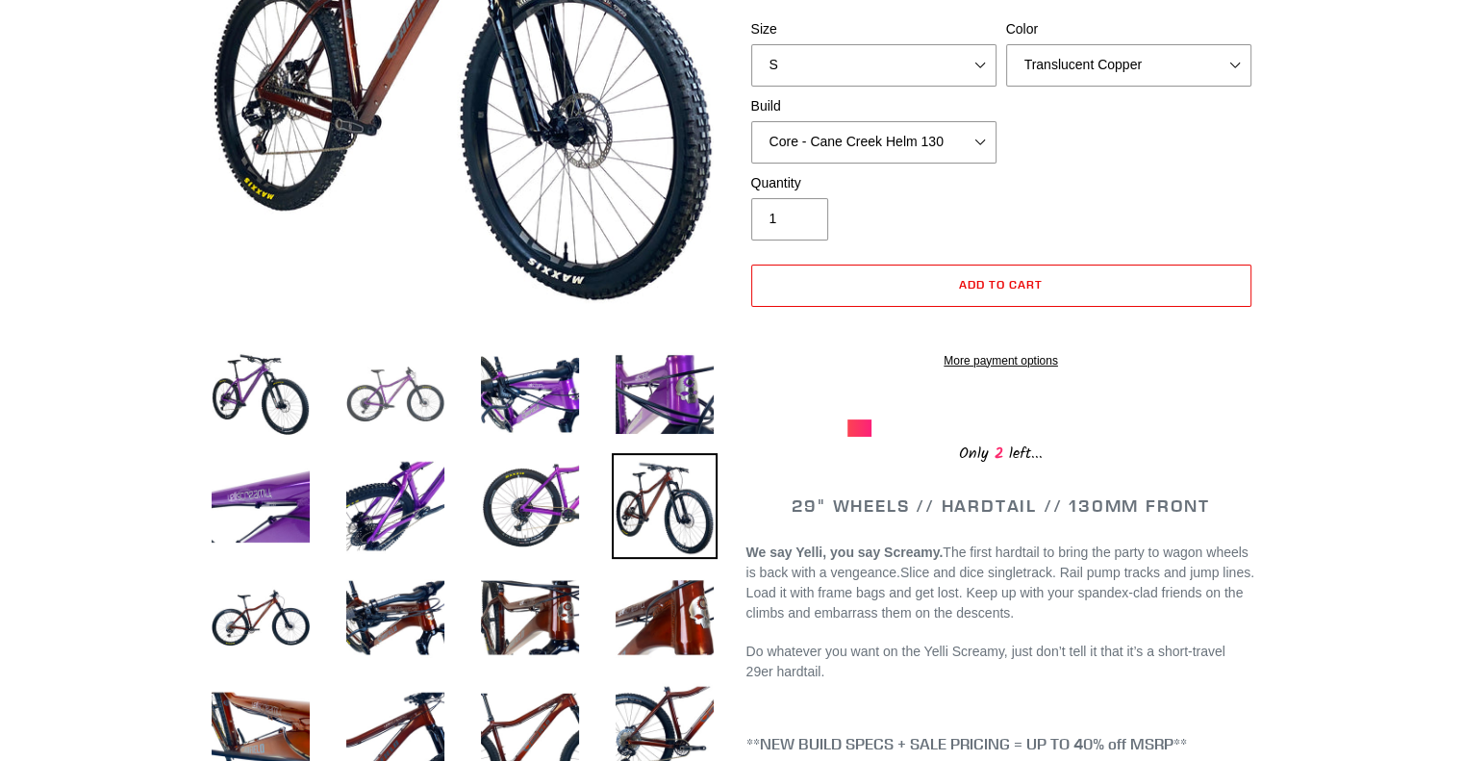
scroll to position [385, 0]
click at [524, 403] on img at bounding box center [530, 395] width 106 height 106
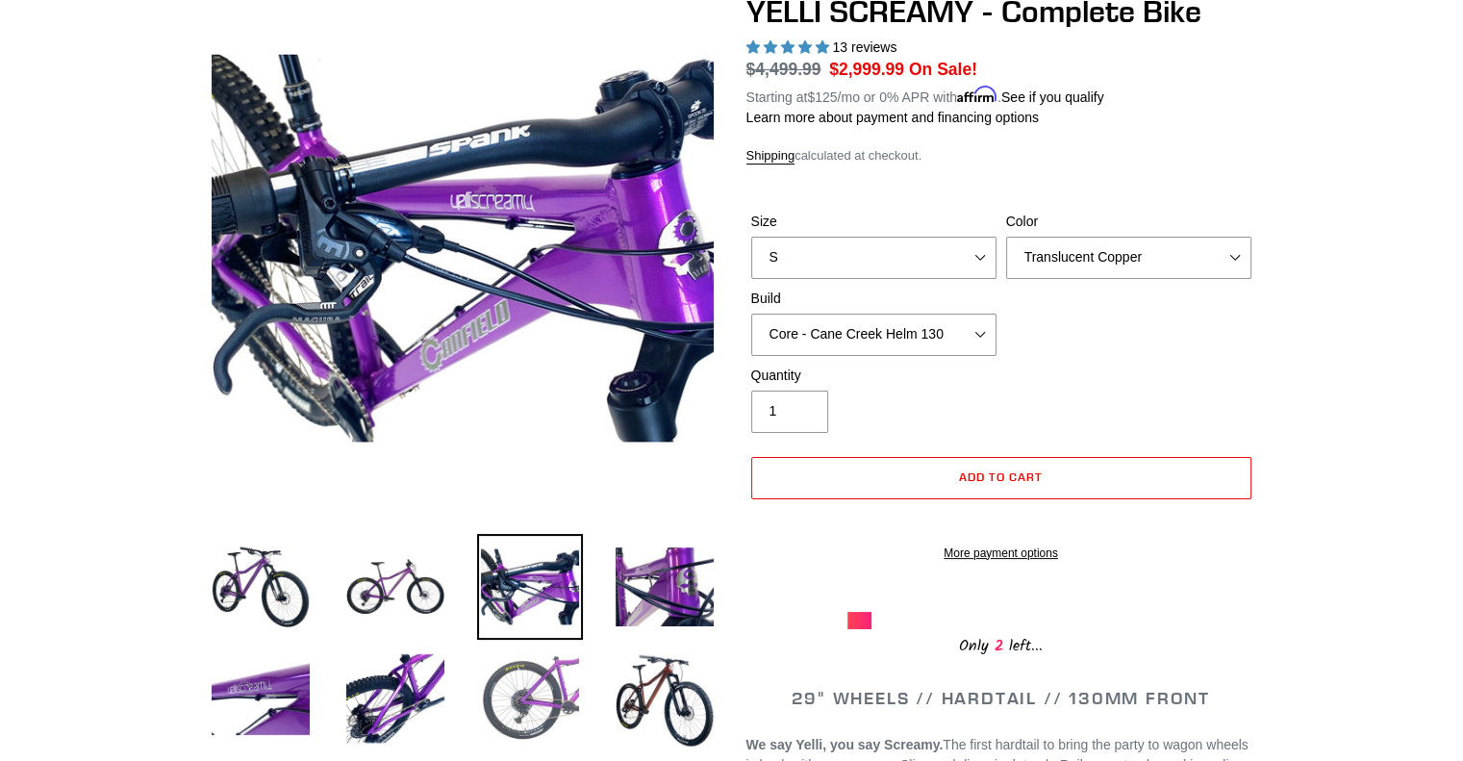
scroll to position [192, 0]
click at [402, 568] on img at bounding box center [396, 587] width 106 height 106
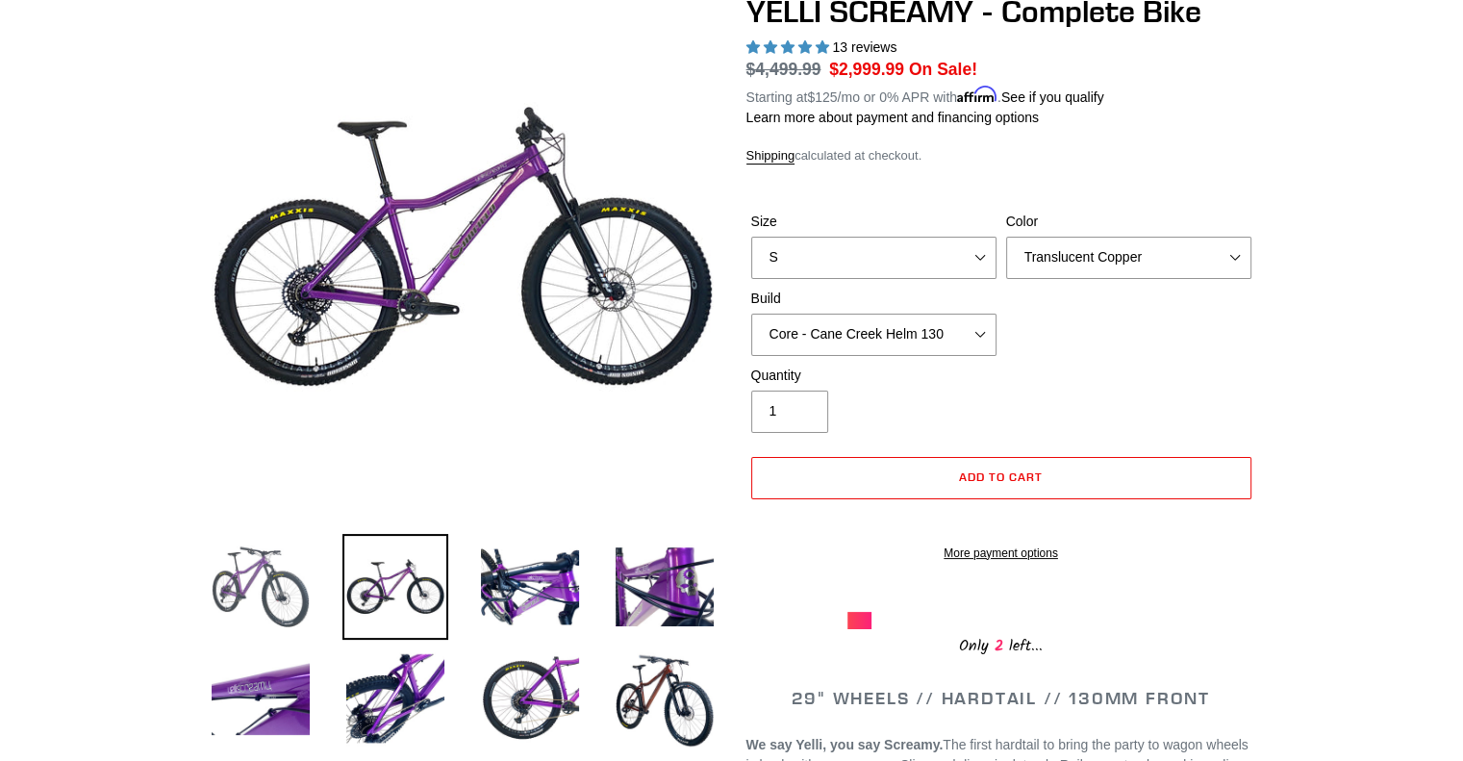
click at [277, 602] on img at bounding box center [261, 587] width 106 height 106
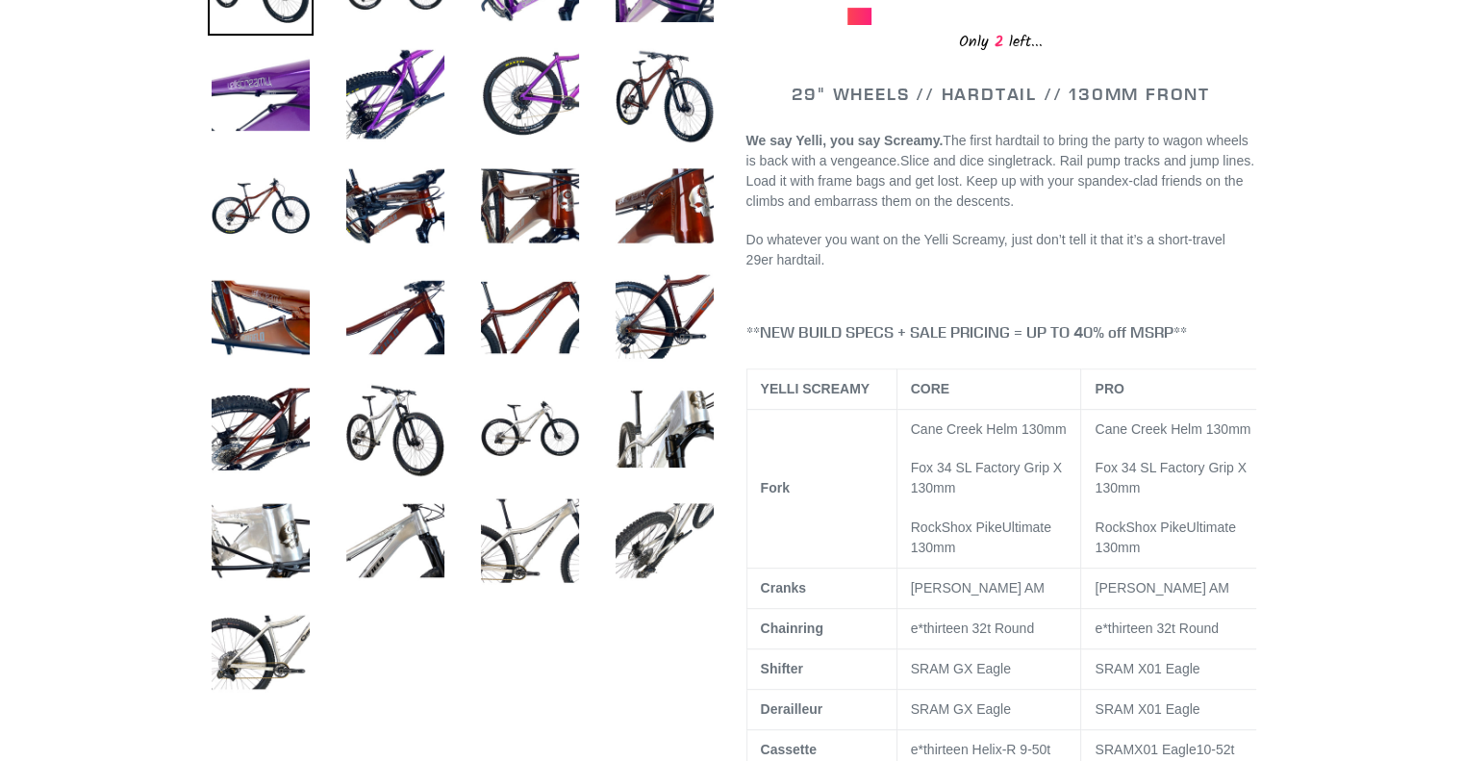
scroll to position [1058, 0]
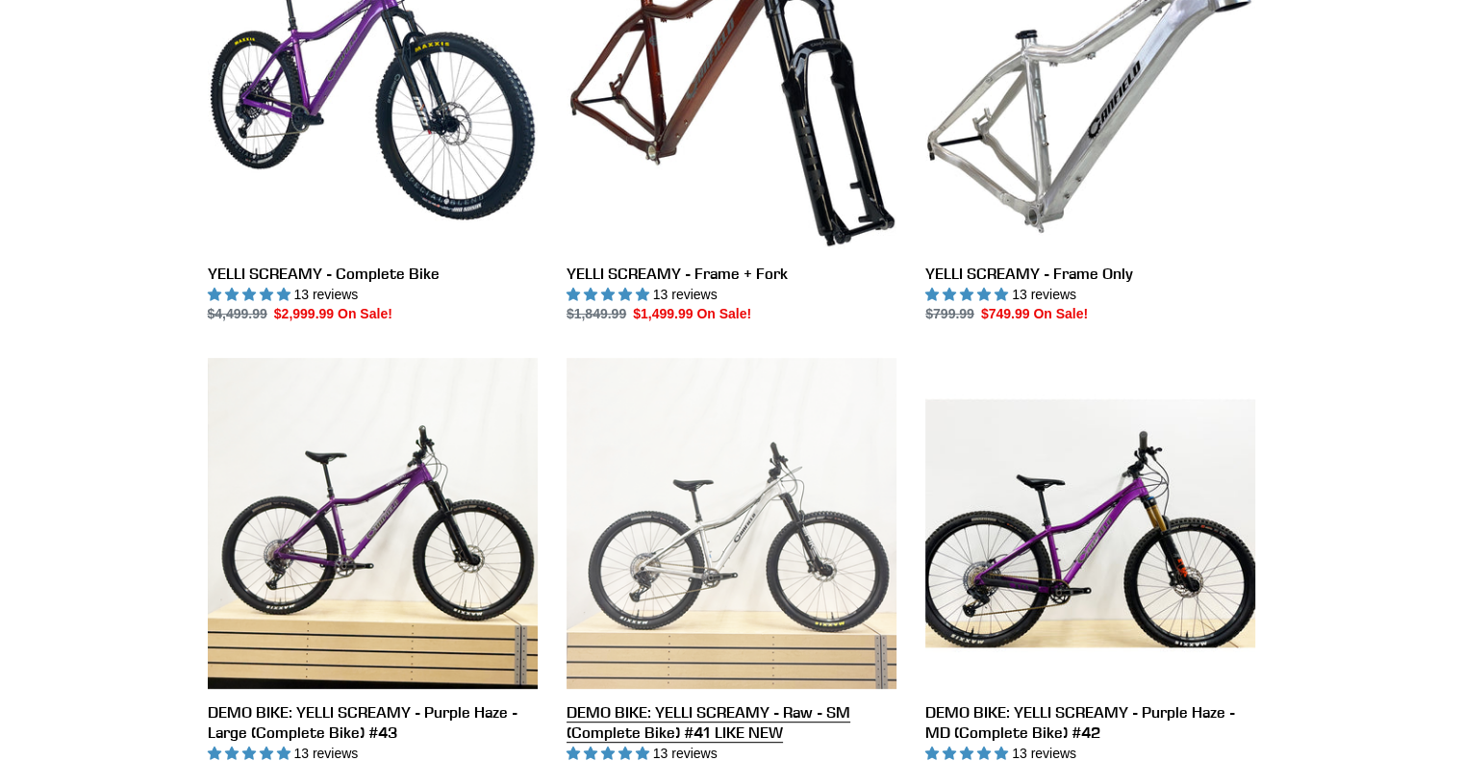
scroll to position [770, 0]
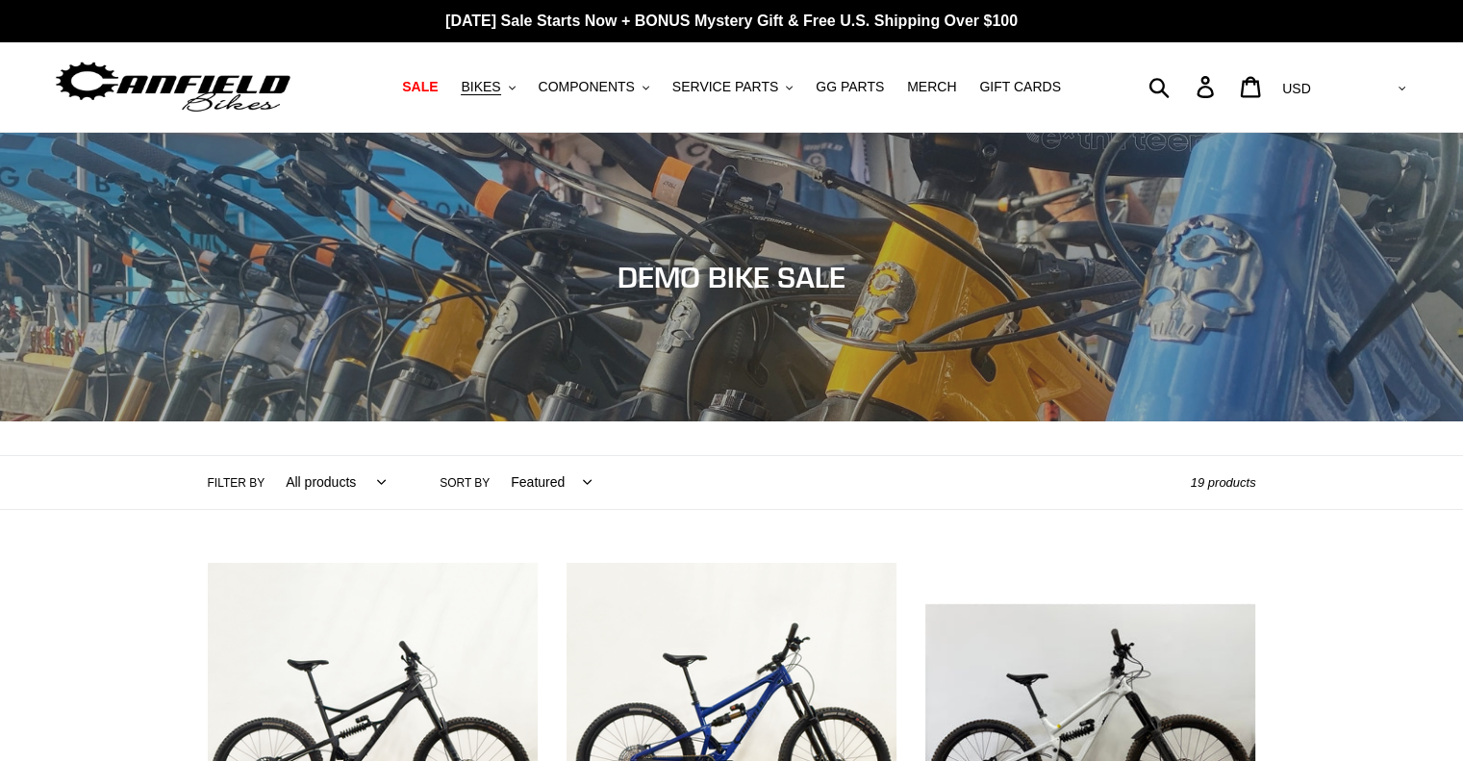
click at [258, 91] on img at bounding box center [173, 87] width 241 height 61
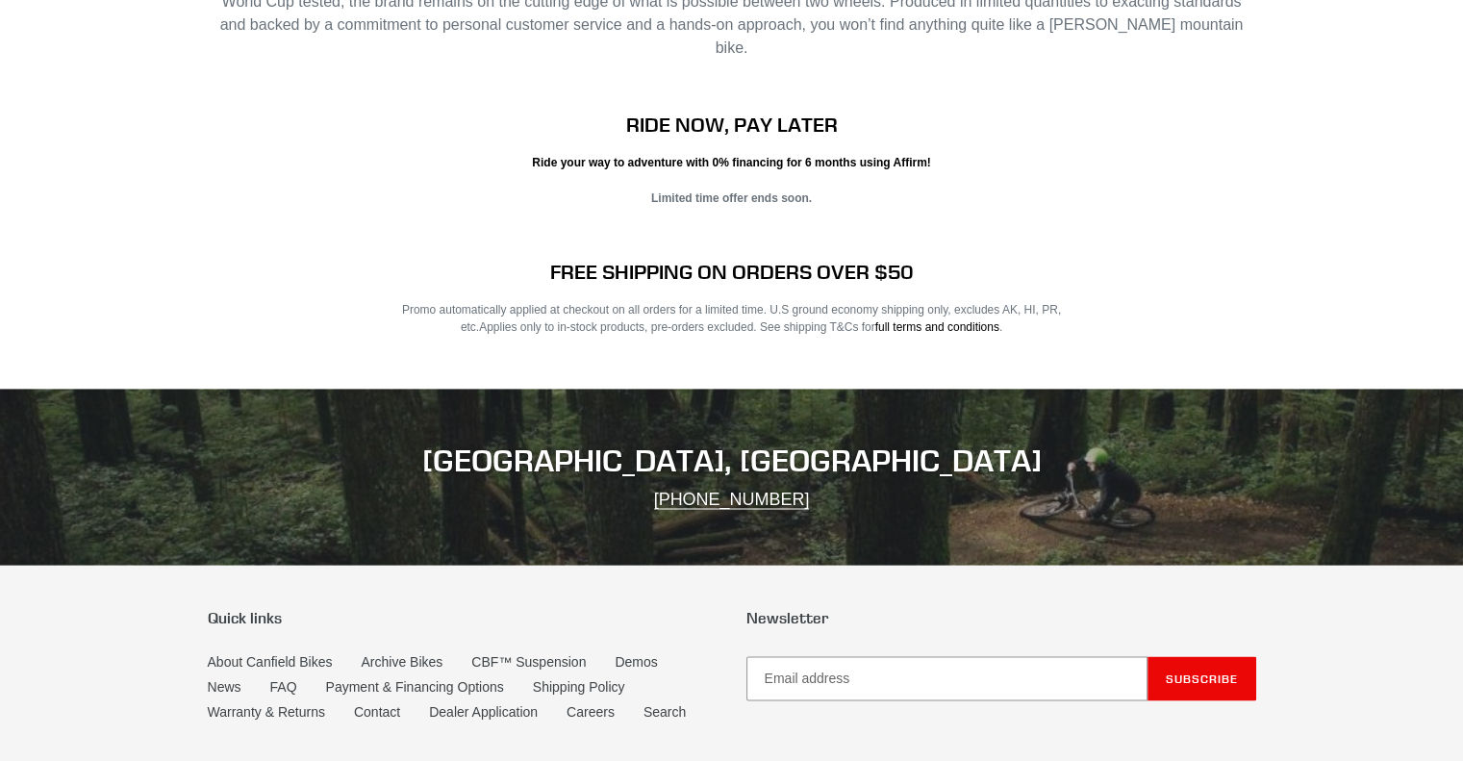
scroll to position [3367, 0]
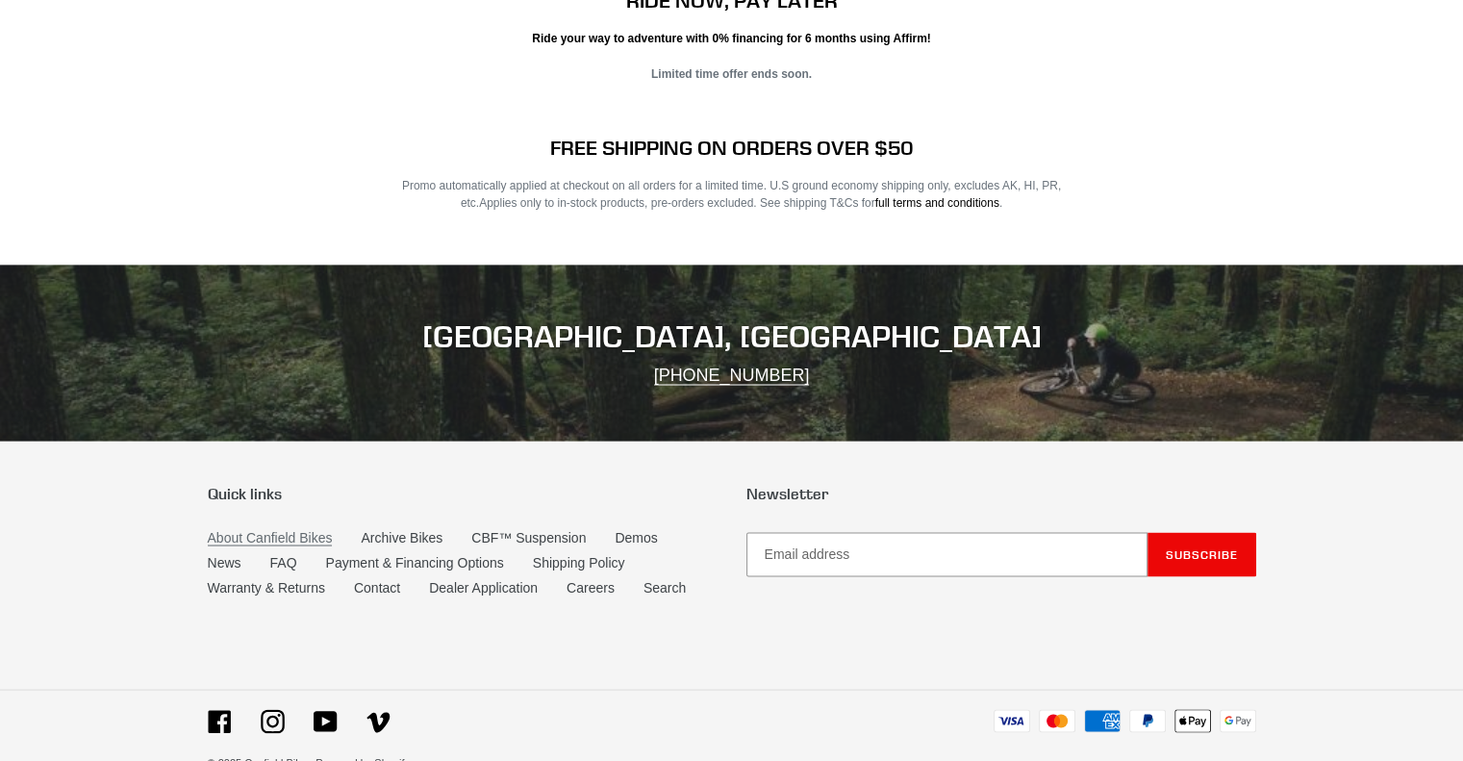
click at [253, 529] on link "About Canfield Bikes" at bounding box center [270, 537] width 125 height 16
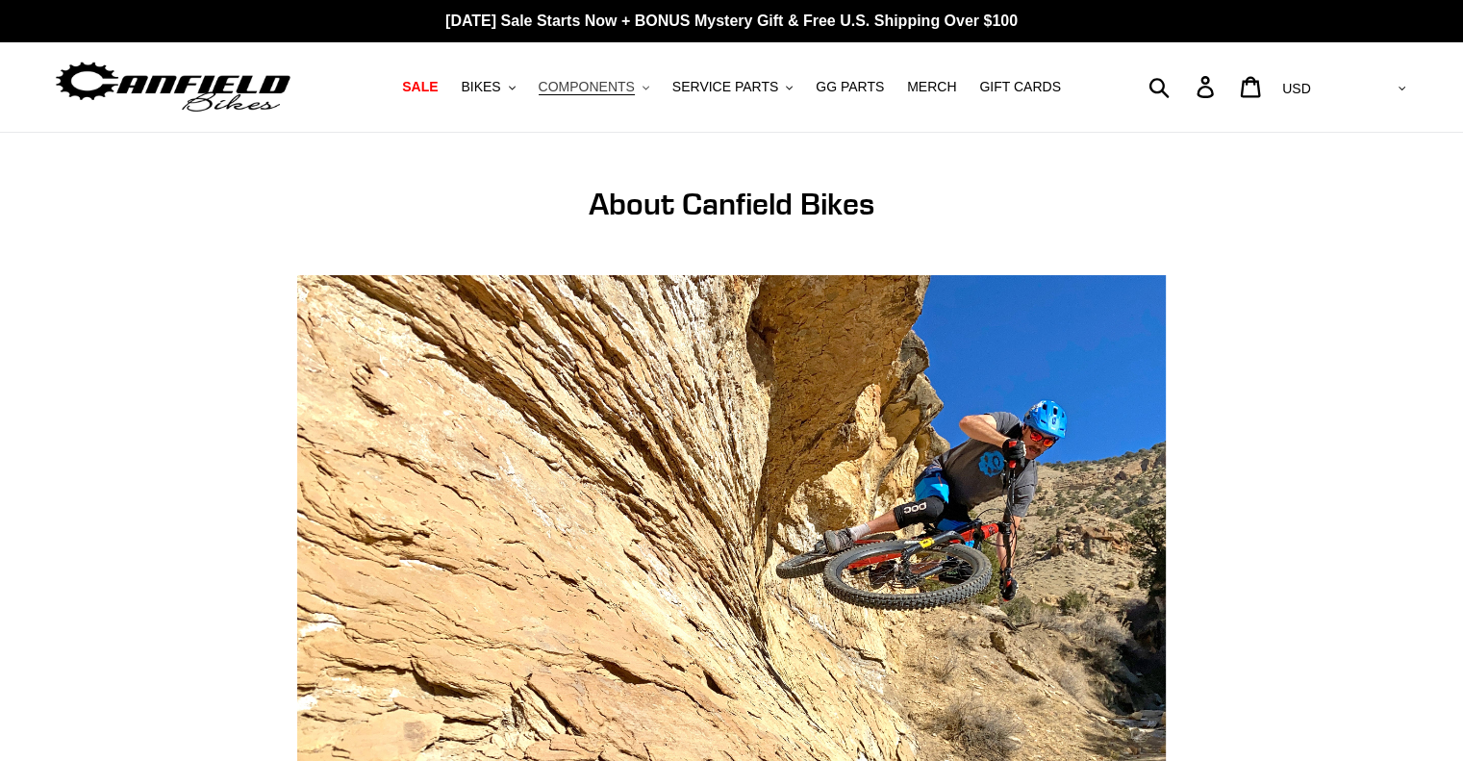
click at [647, 88] on button "COMPONENTS .cls-1{fill:#231f20}" at bounding box center [594, 87] width 130 height 26
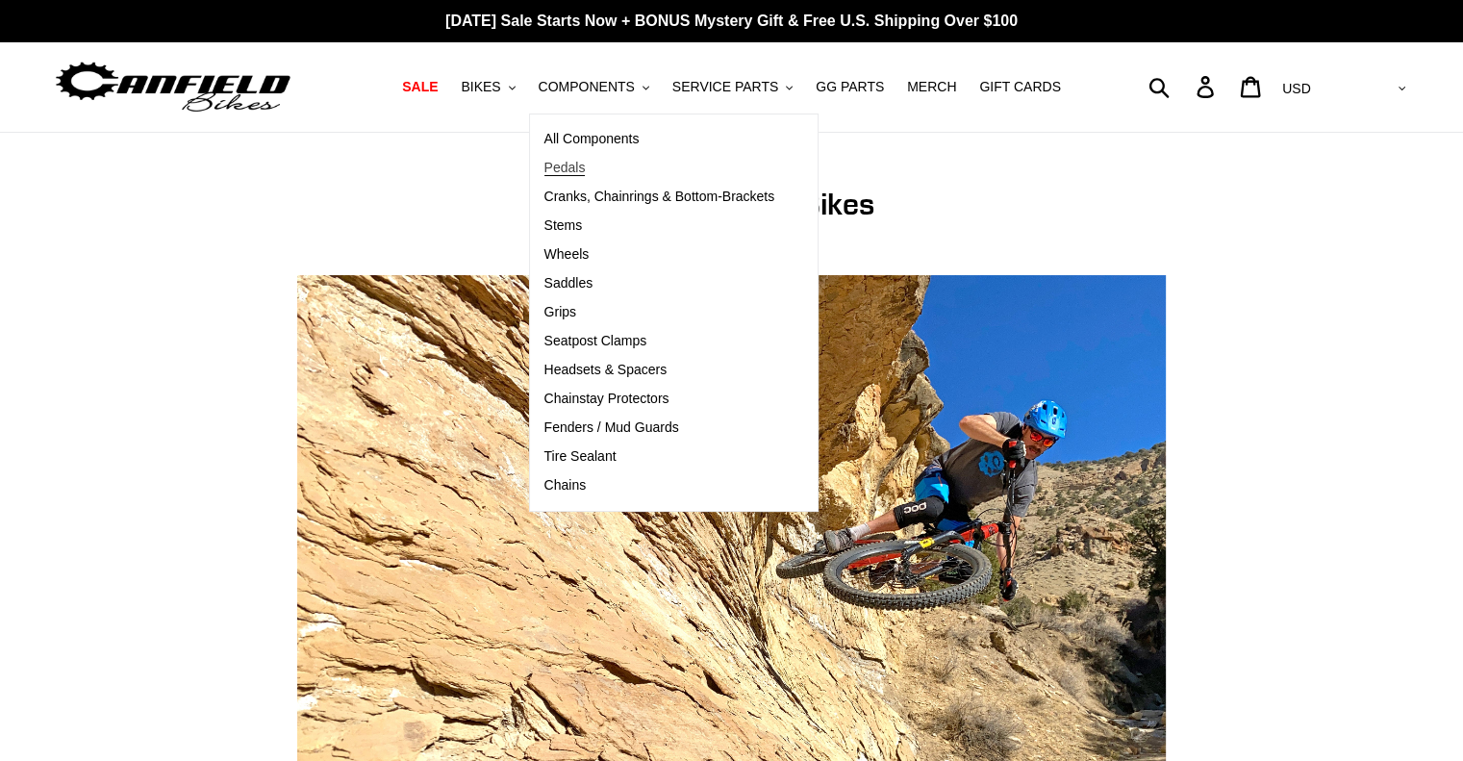
click at [577, 172] on span "Pedals" at bounding box center [565, 168] width 41 height 16
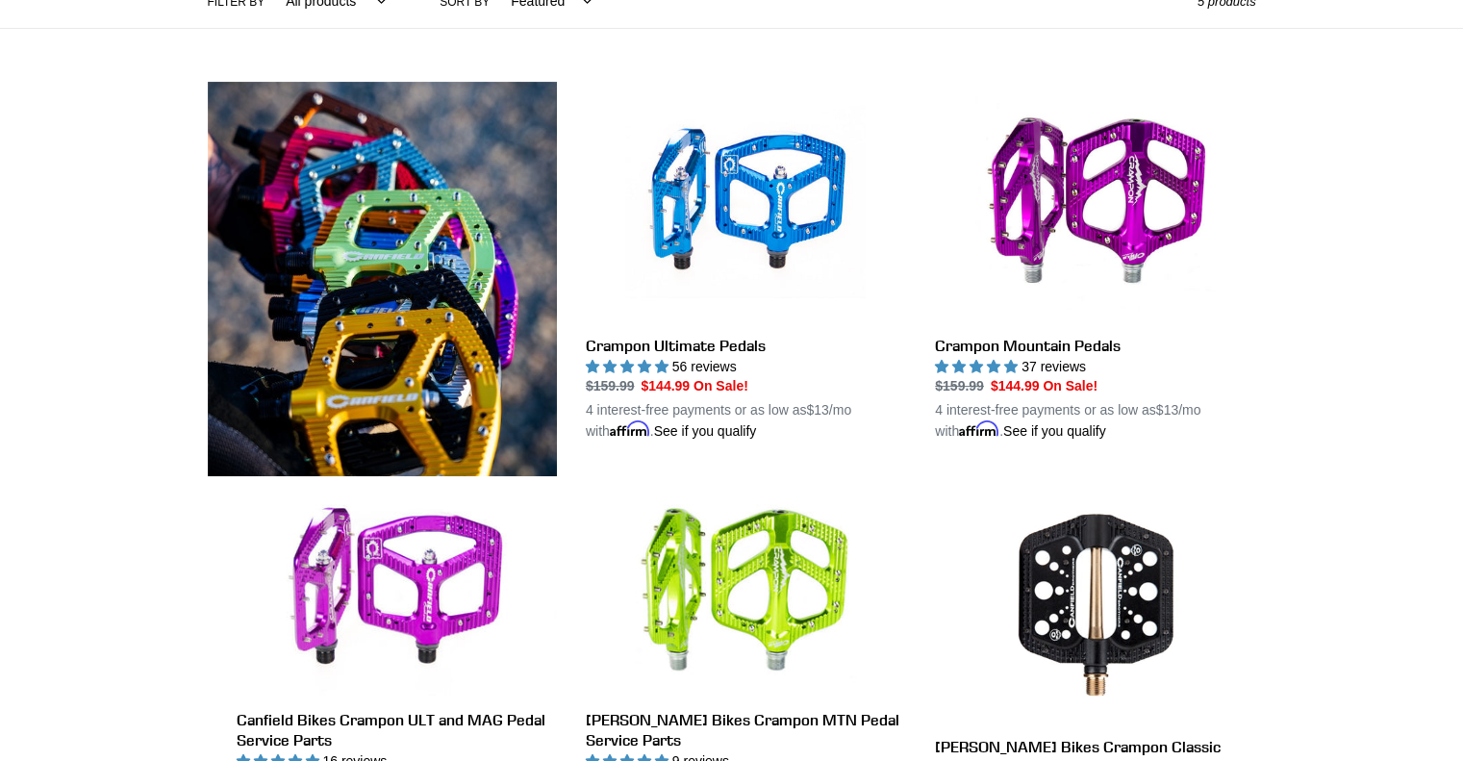
scroll to position [577, 0]
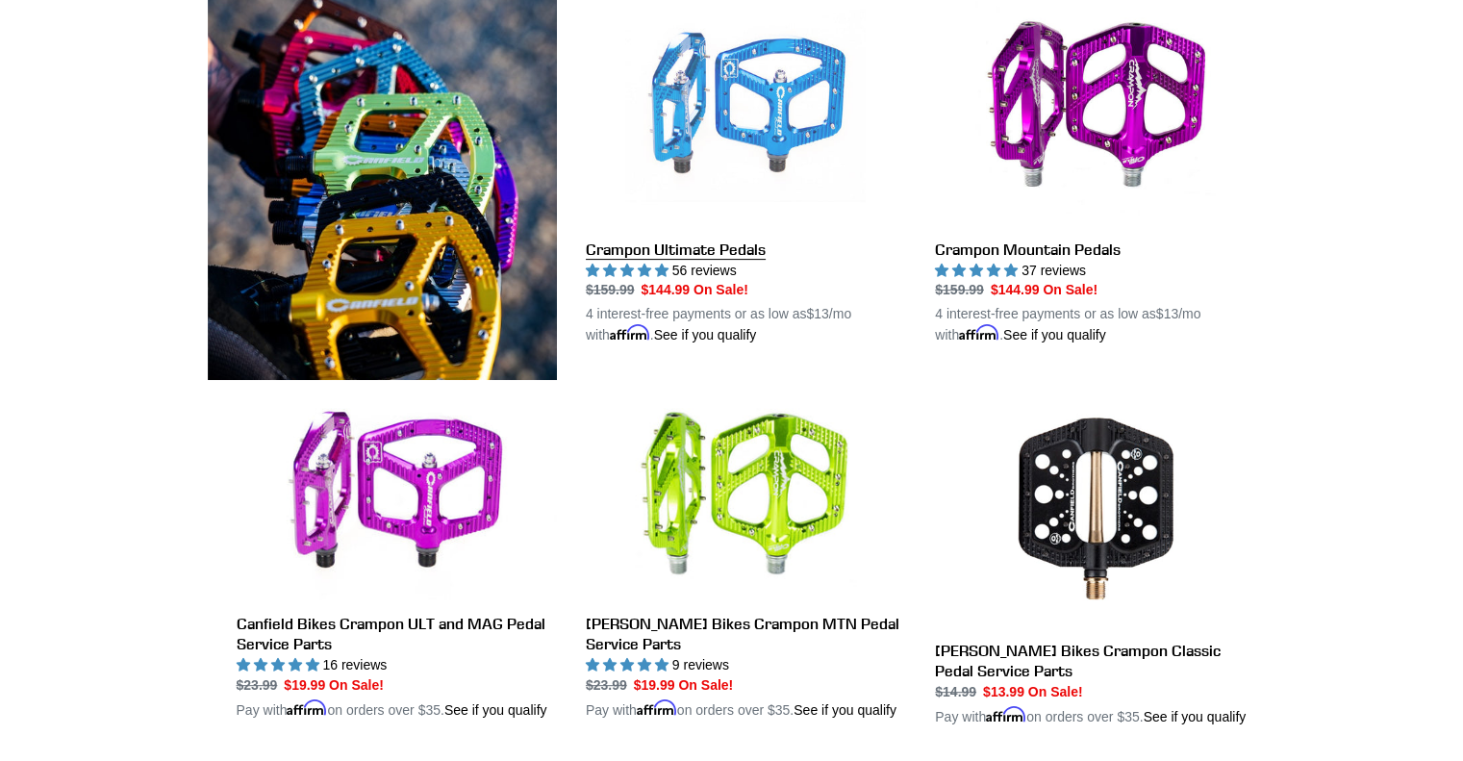
click at [674, 246] on link "Crampon Ultimate Pedals" at bounding box center [746, 166] width 320 height 361
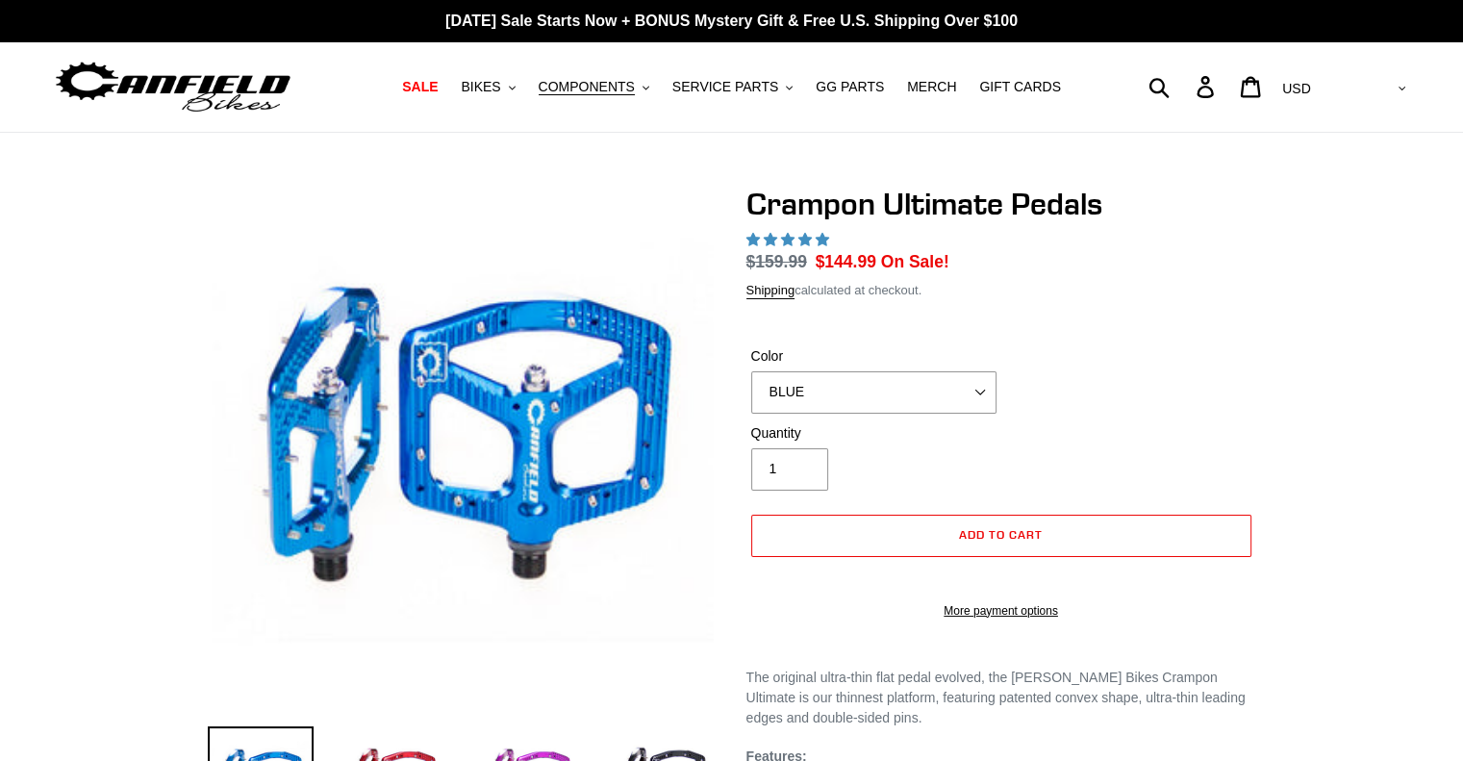
select select "highest-rating"
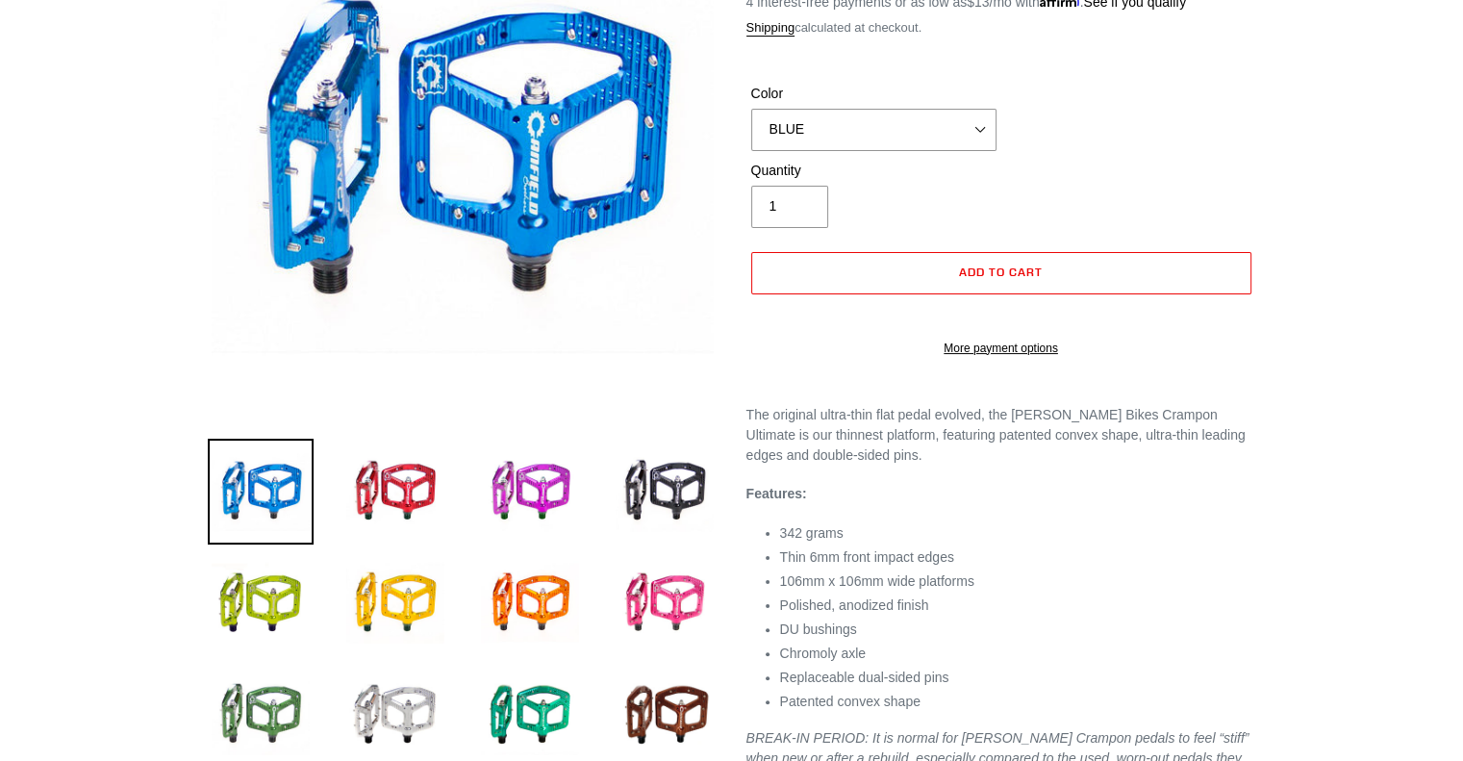
scroll to position [289, 0]
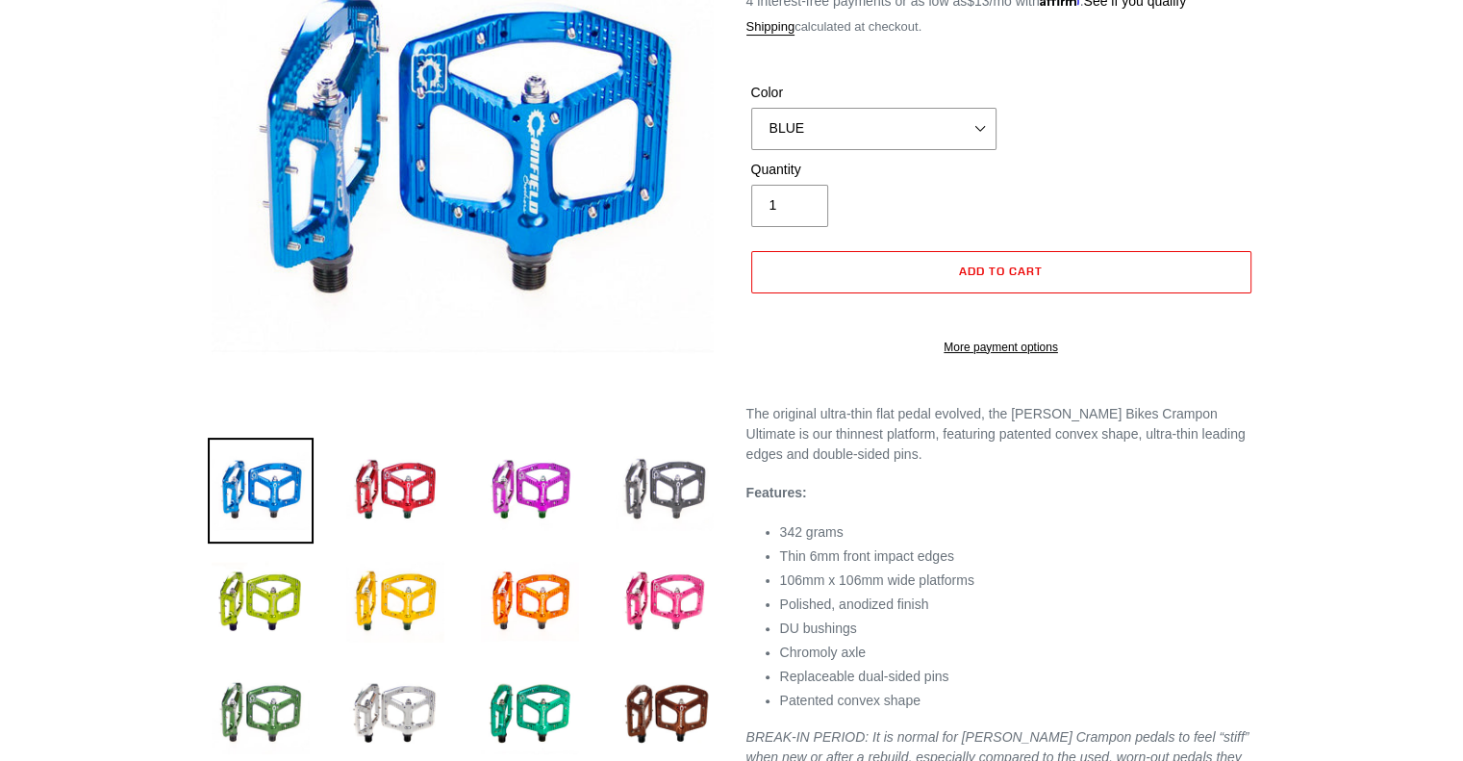
click at [662, 490] on img at bounding box center [665, 491] width 106 height 106
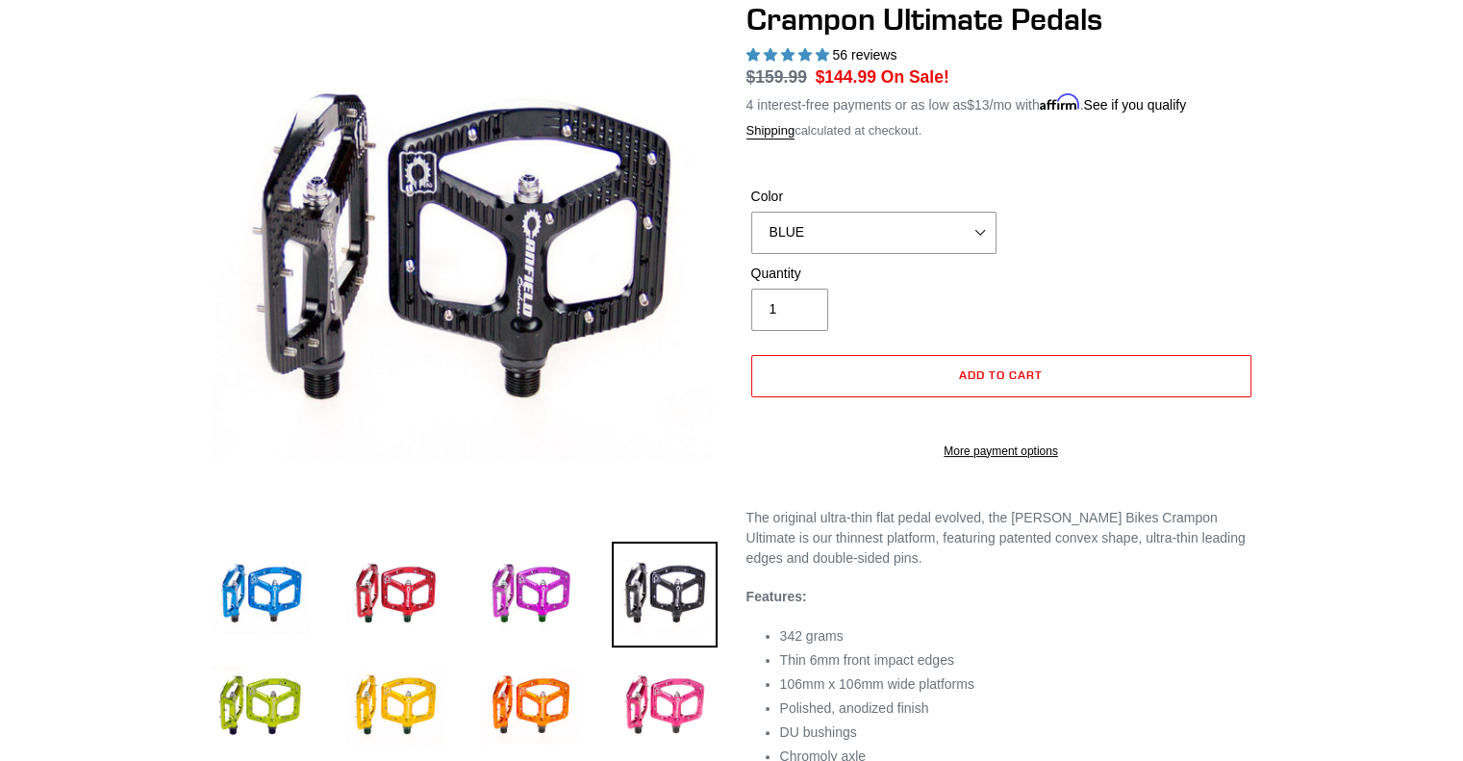
scroll to position [385, 0]
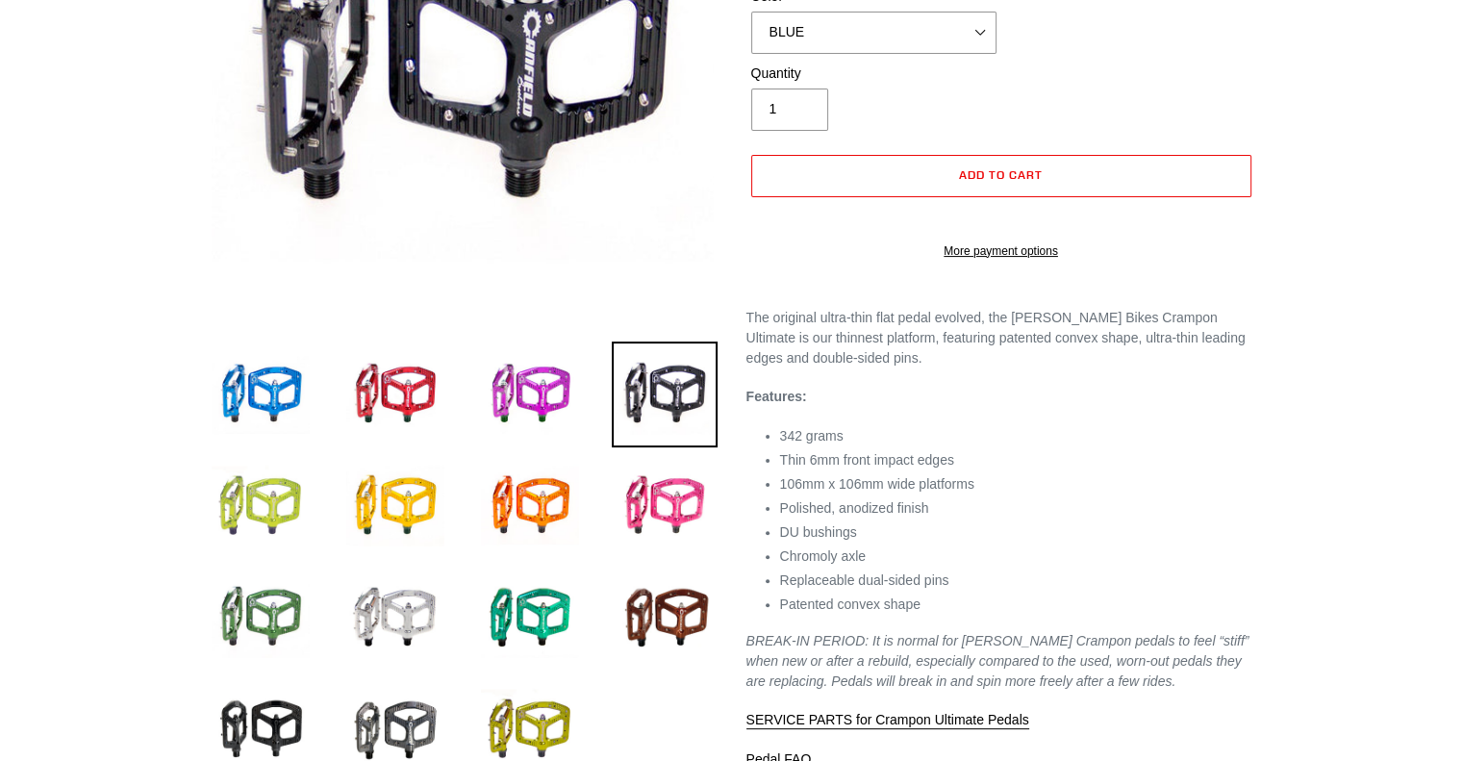
click at [271, 499] on img at bounding box center [261, 506] width 106 height 106
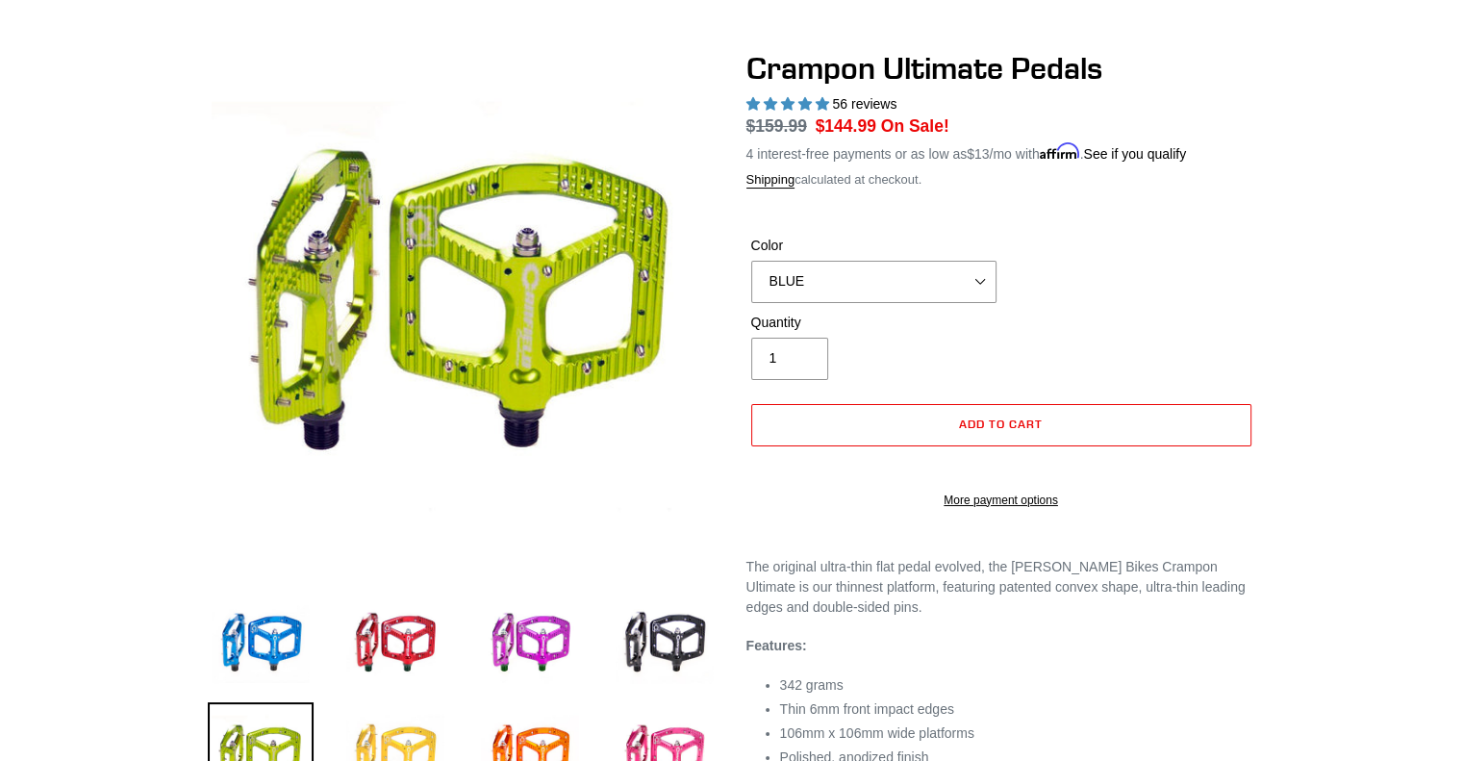
scroll to position [96, 0]
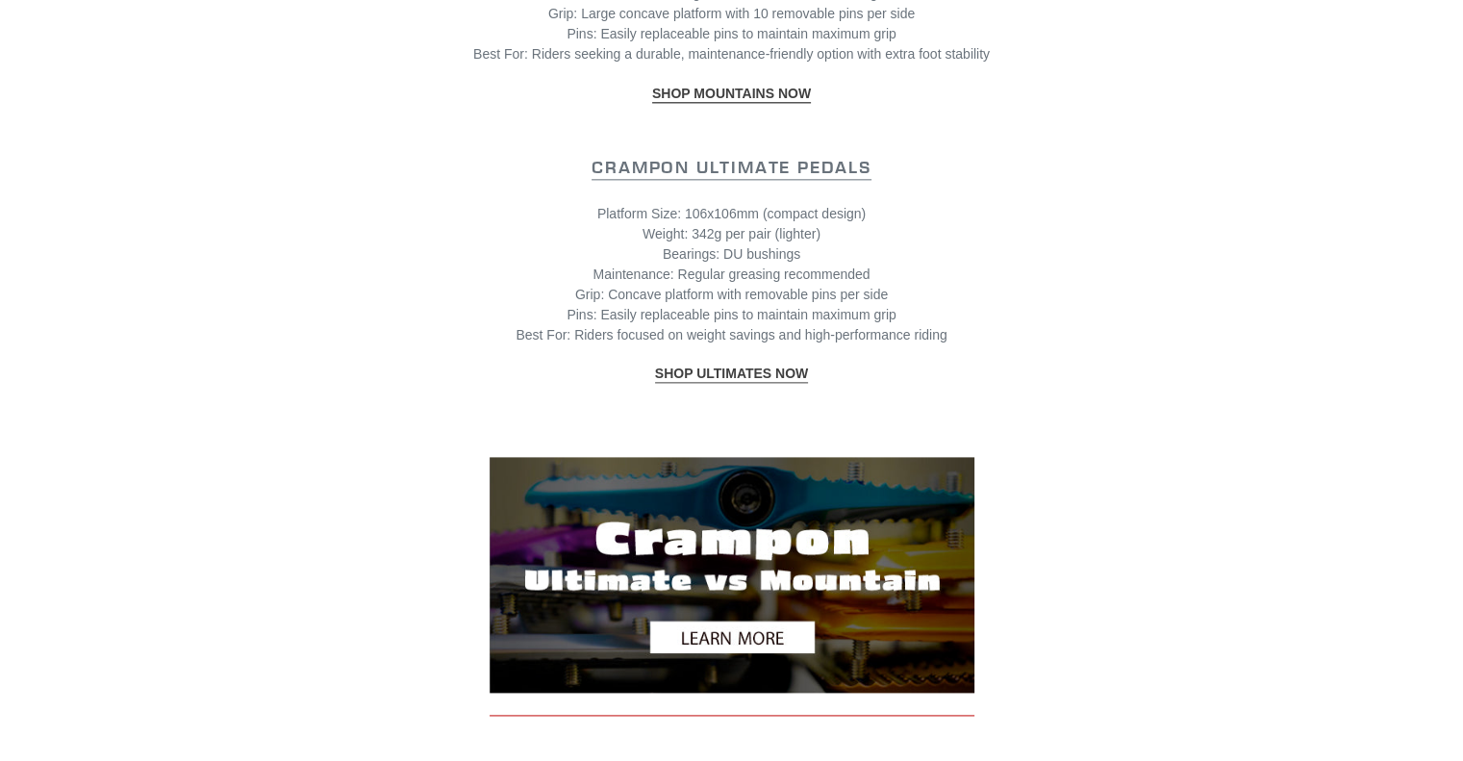
scroll to position [2662, 0]
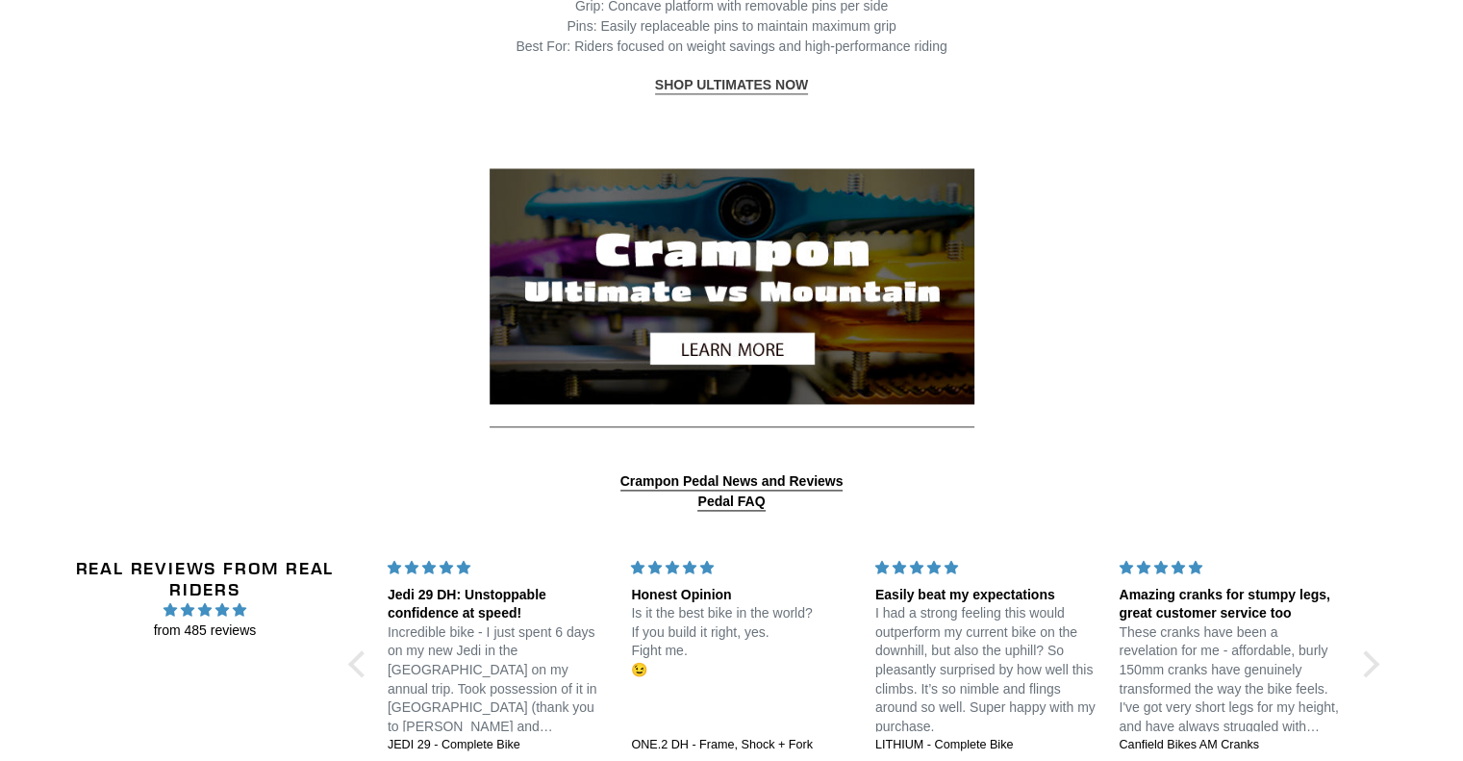
click at [699, 329] on img at bounding box center [732, 285] width 485 height 235
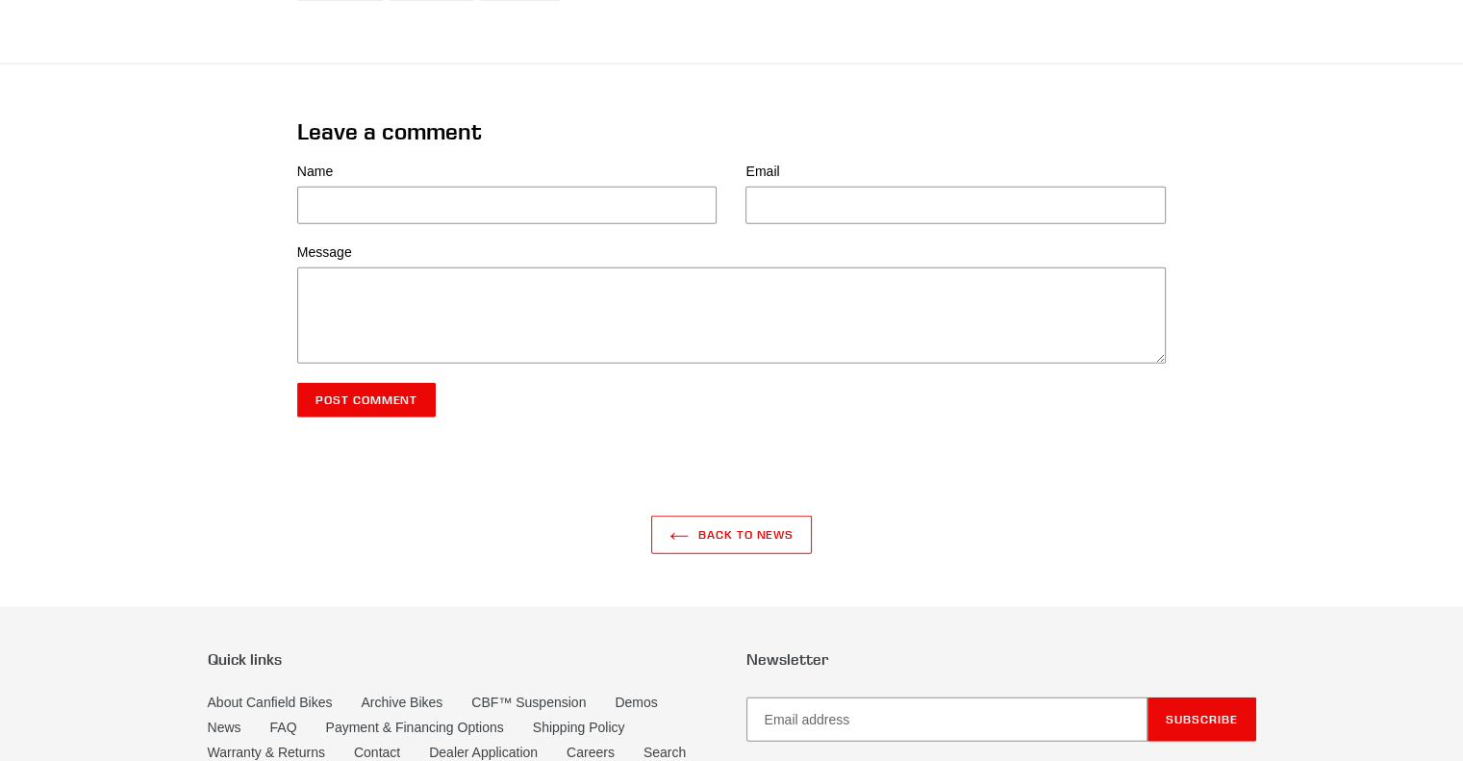
scroll to position [5016, 0]
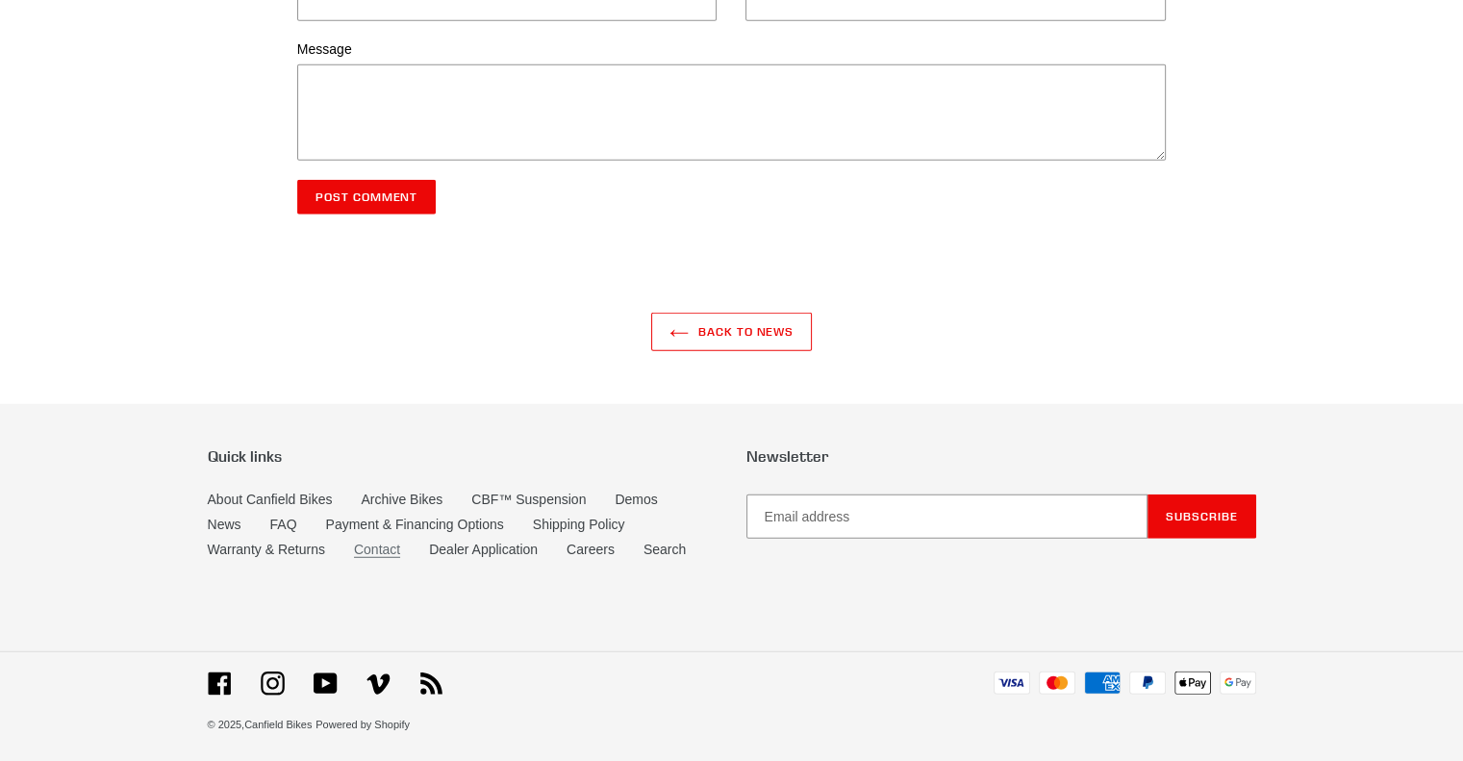
click at [386, 542] on link "Contact" at bounding box center [377, 550] width 46 height 16
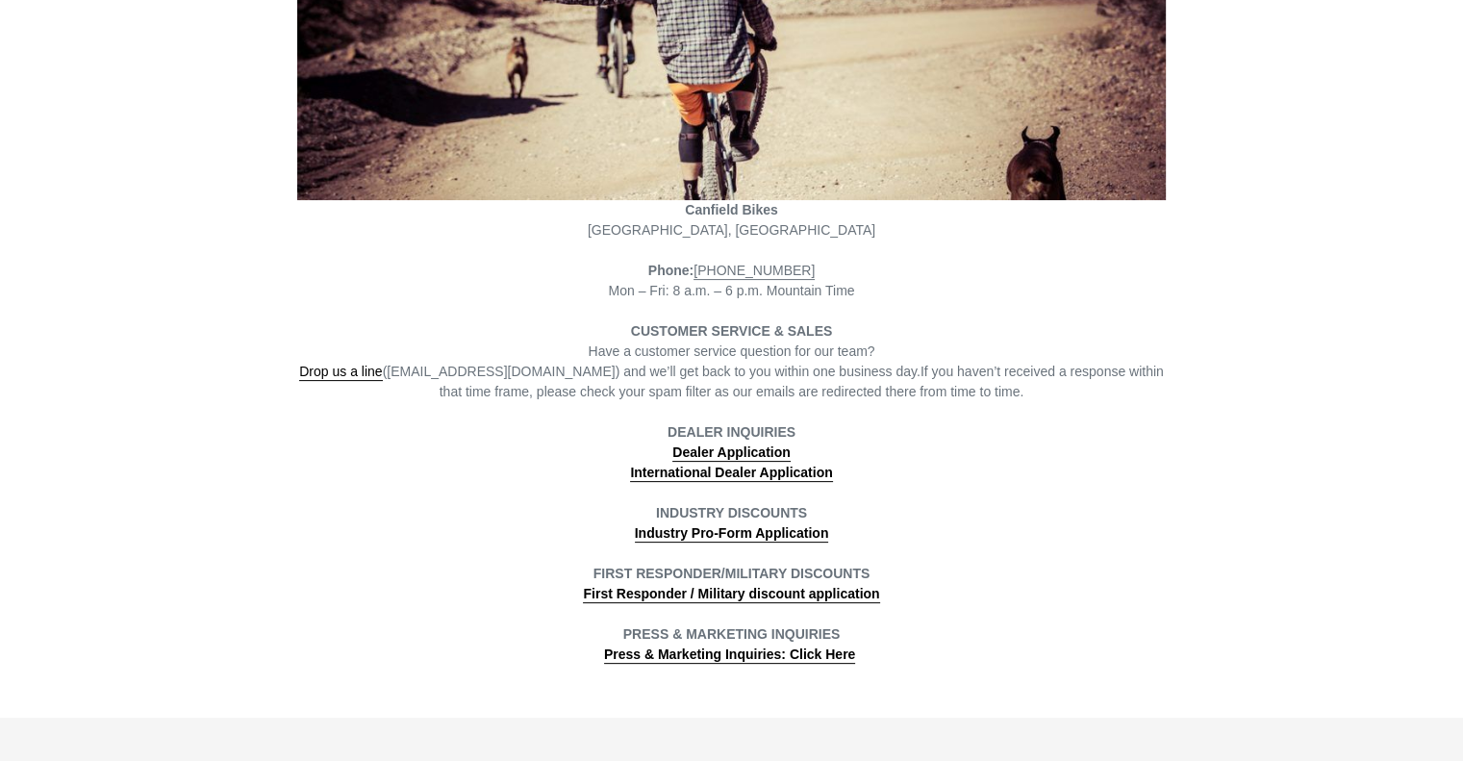
scroll to position [385, 0]
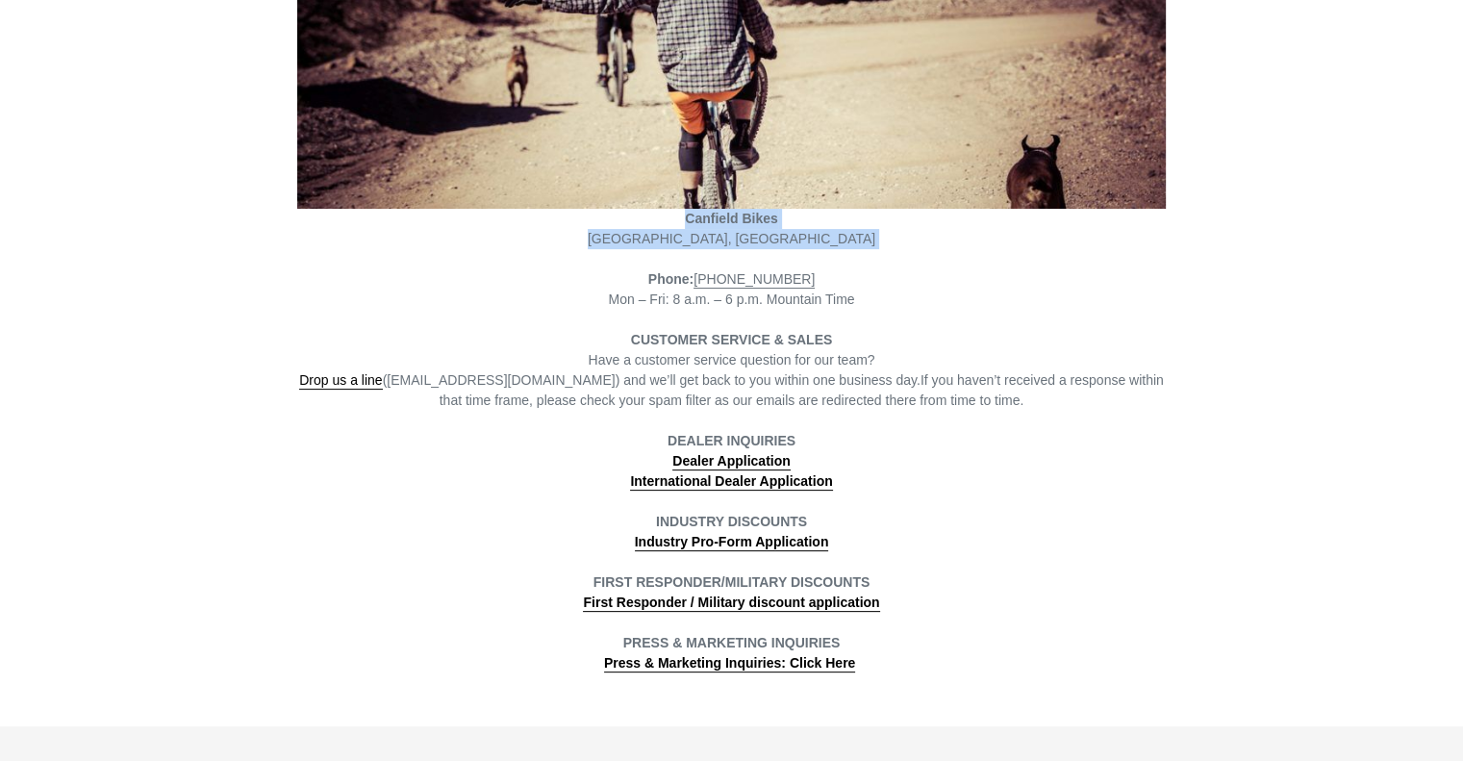
drag, startPoint x: 689, startPoint y: 221, endPoint x: 818, endPoint y: 253, distance: 132.8
click at [818, 253] on div "Canfield Bikes Poncha Springs, CO Phone: (801) 548-2556 Mon – Fri: 8 a.m. – 6 p…" at bounding box center [731, 281] width 869 height 783
